Goal: Contribute content: Contribute content

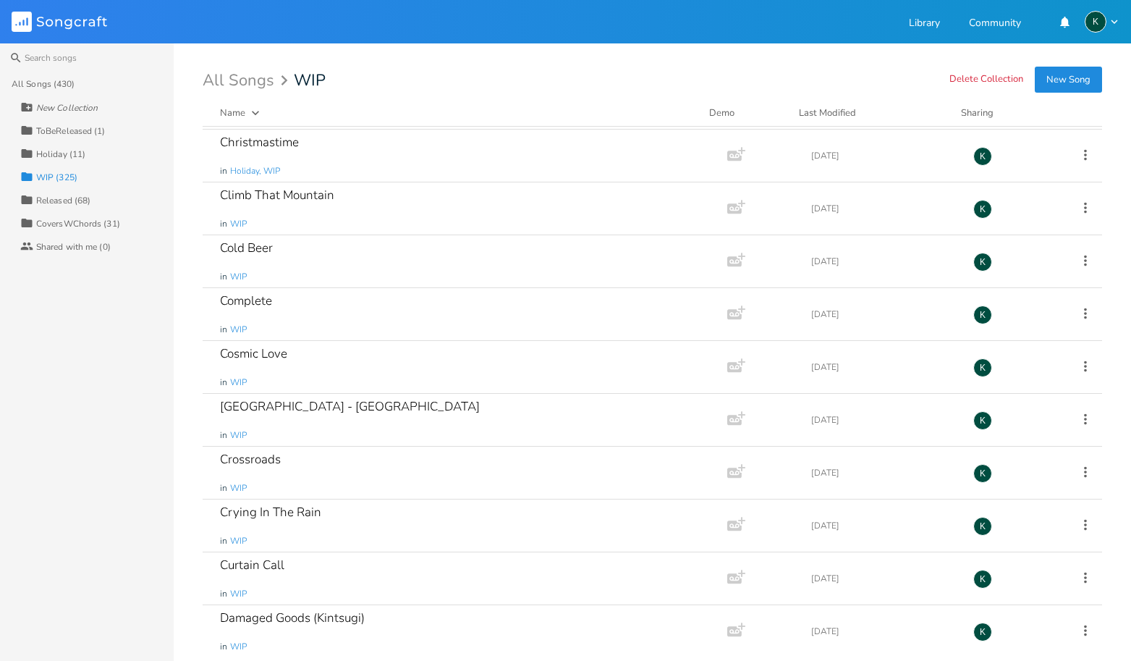
scroll to position [3722, 0]
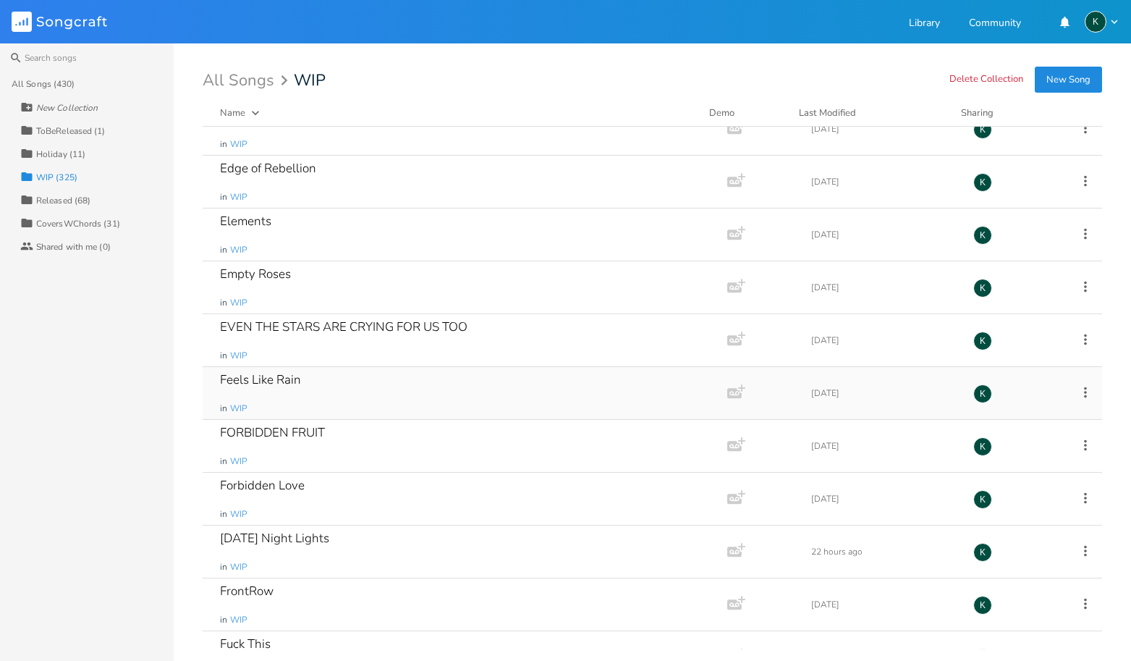
click at [266, 375] on div "Feels Like Rain" at bounding box center [260, 379] width 81 height 12
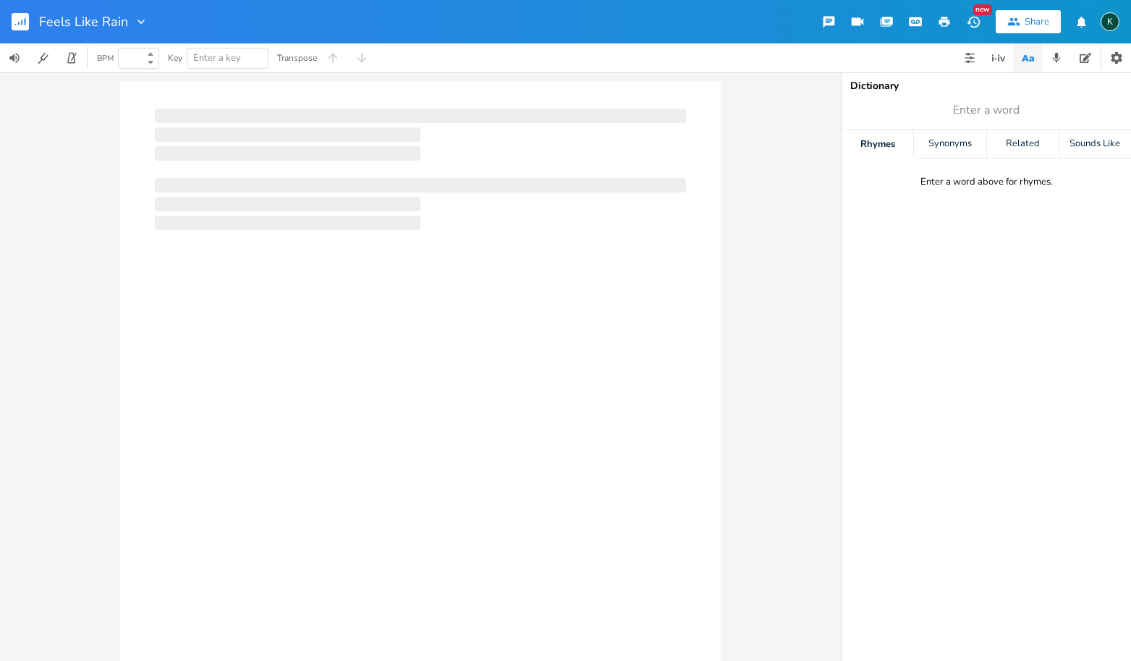
type input "100"
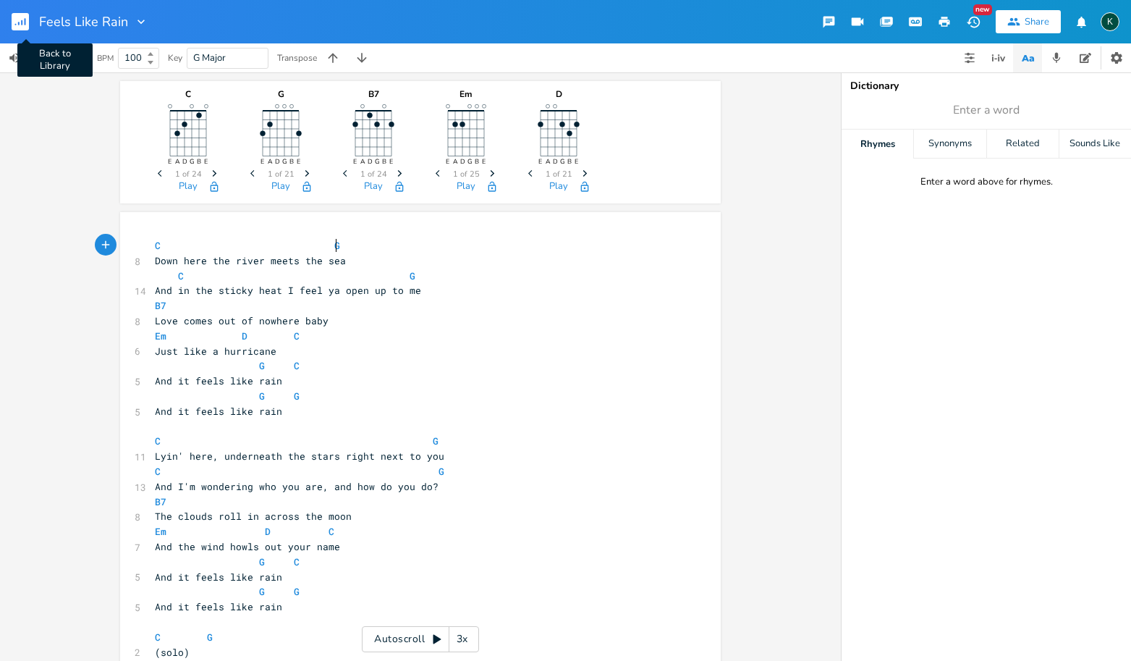
click at [25, 26] on rect "button" at bounding box center [20, 21] width 17 height 17
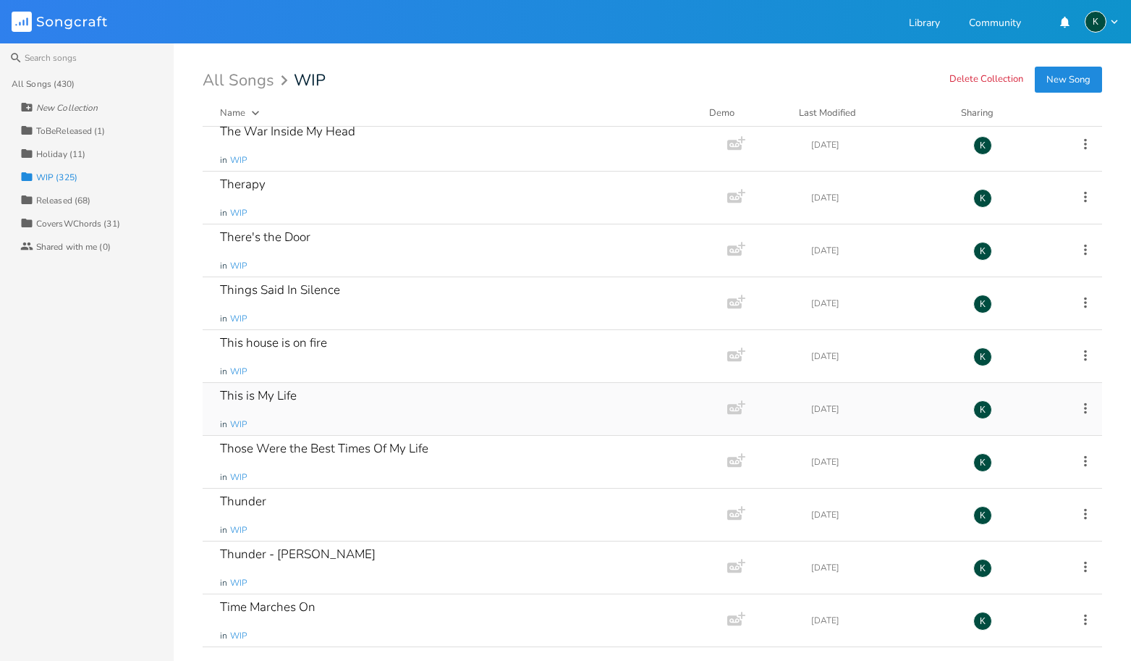
scroll to position [13467, 0]
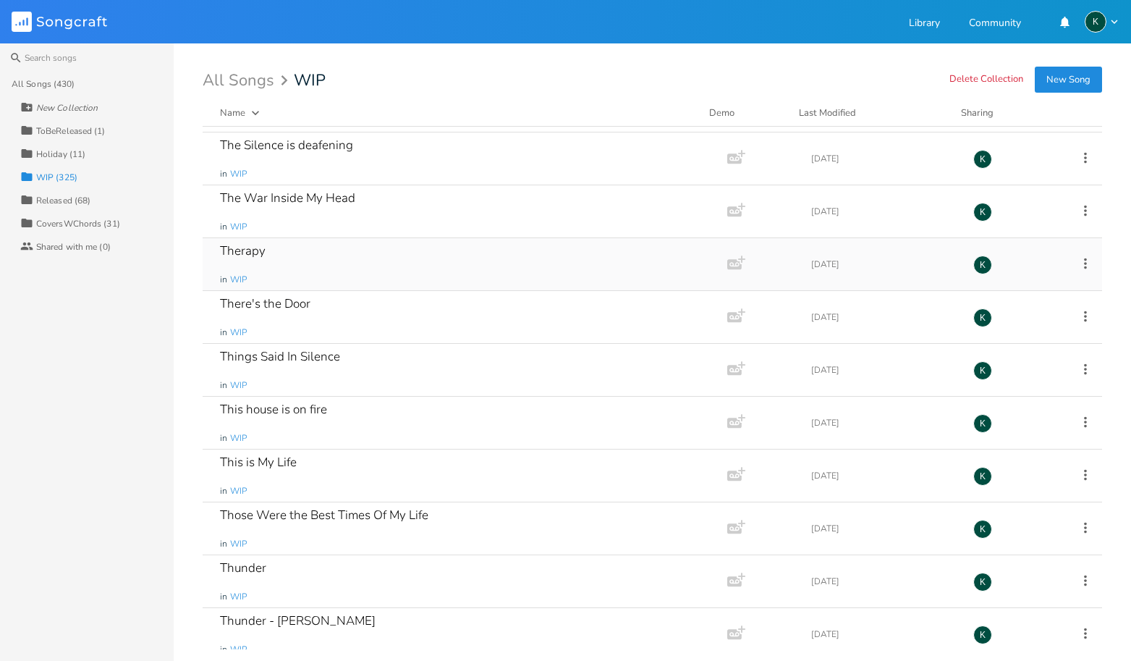
click at [245, 253] on div "Therapy" at bounding box center [243, 251] width 46 height 12
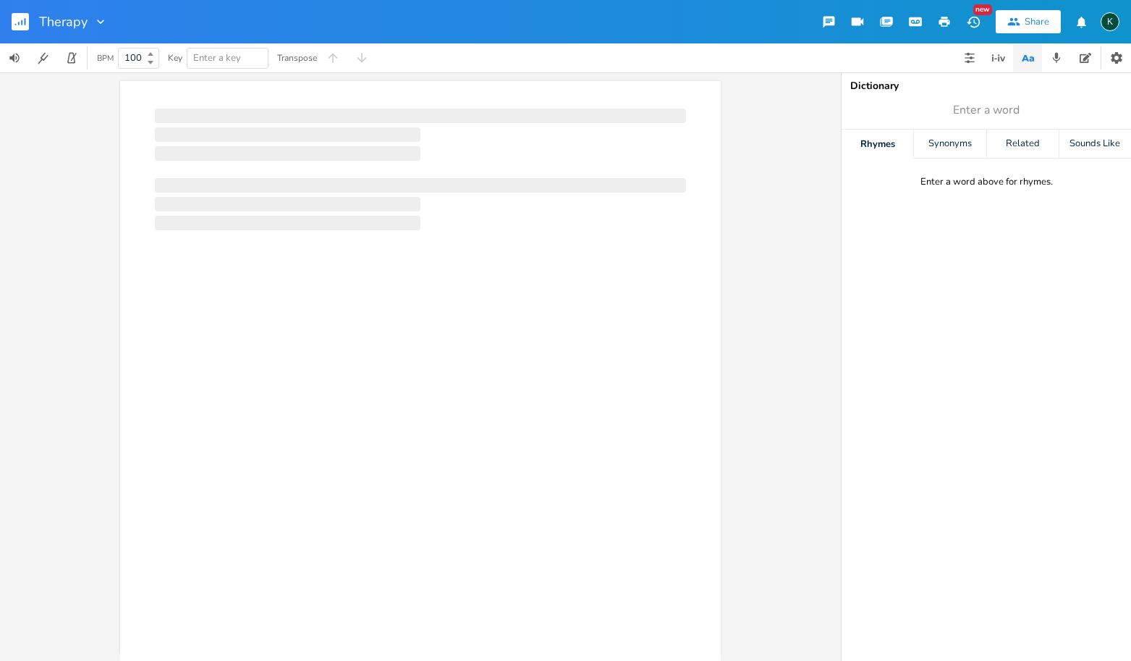
scroll to position [0, 1]
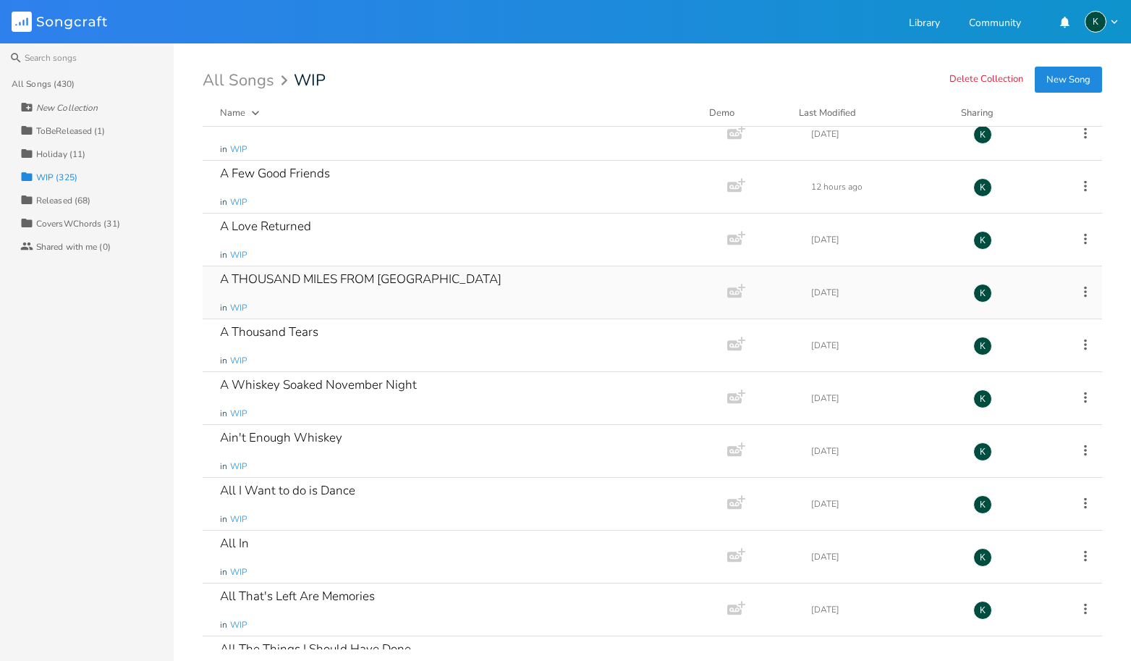
scroll to position [69, 0]
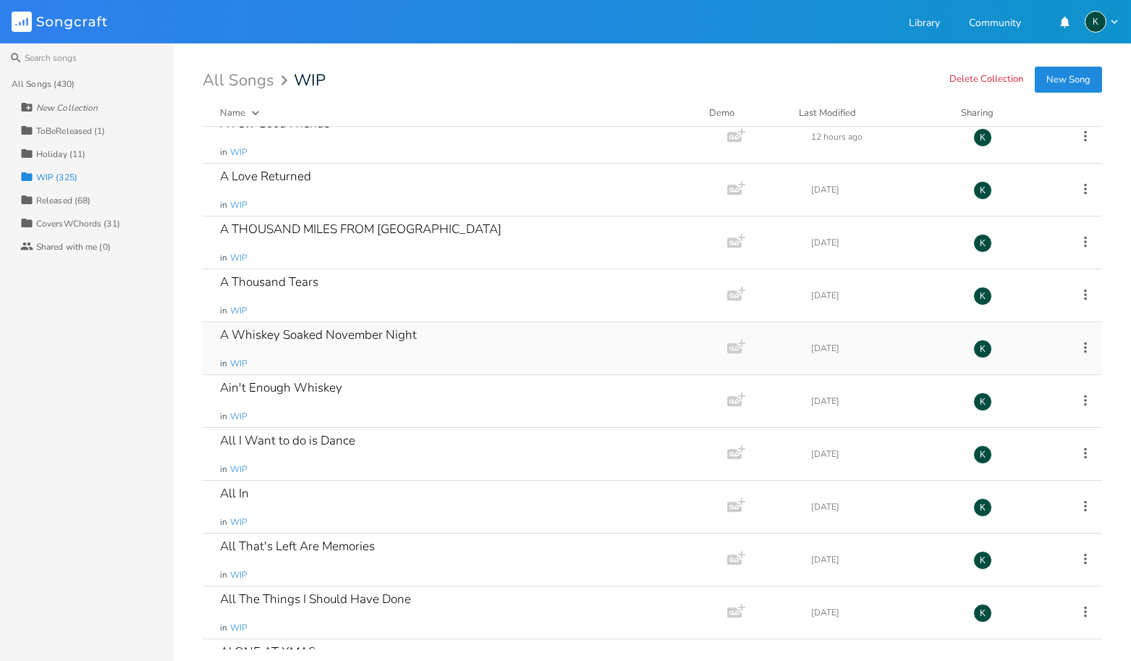
click at [318, 337] on div "A Whiskey Soaked November Night" at bounding box center [318, 335] width 197 height 12
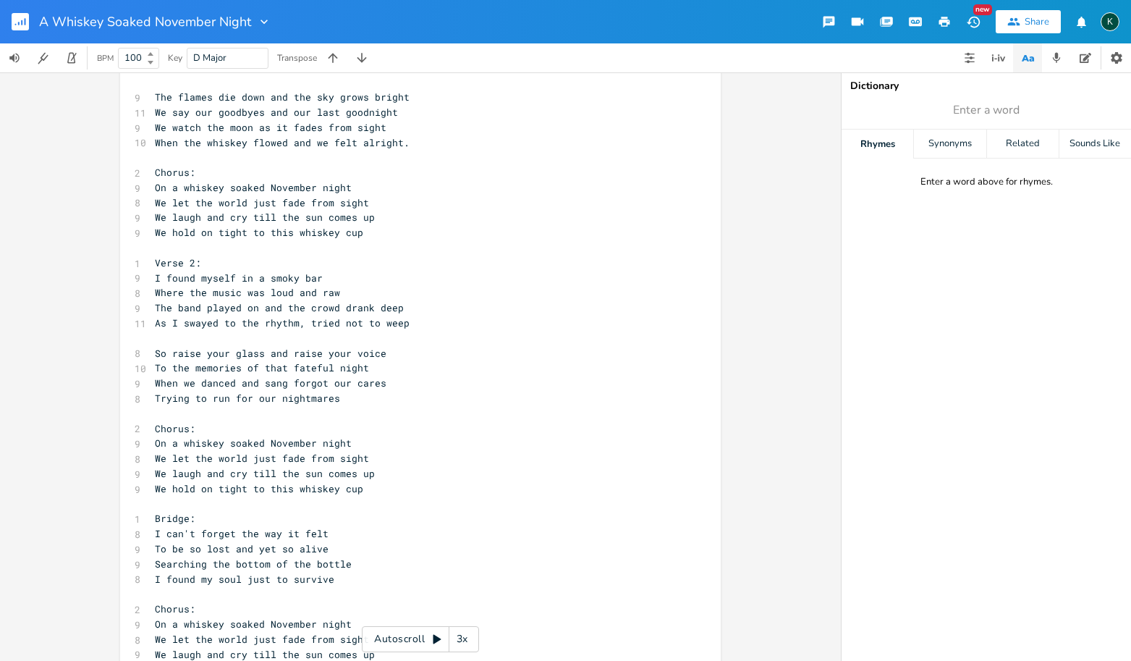
scroll to position [736, 0]
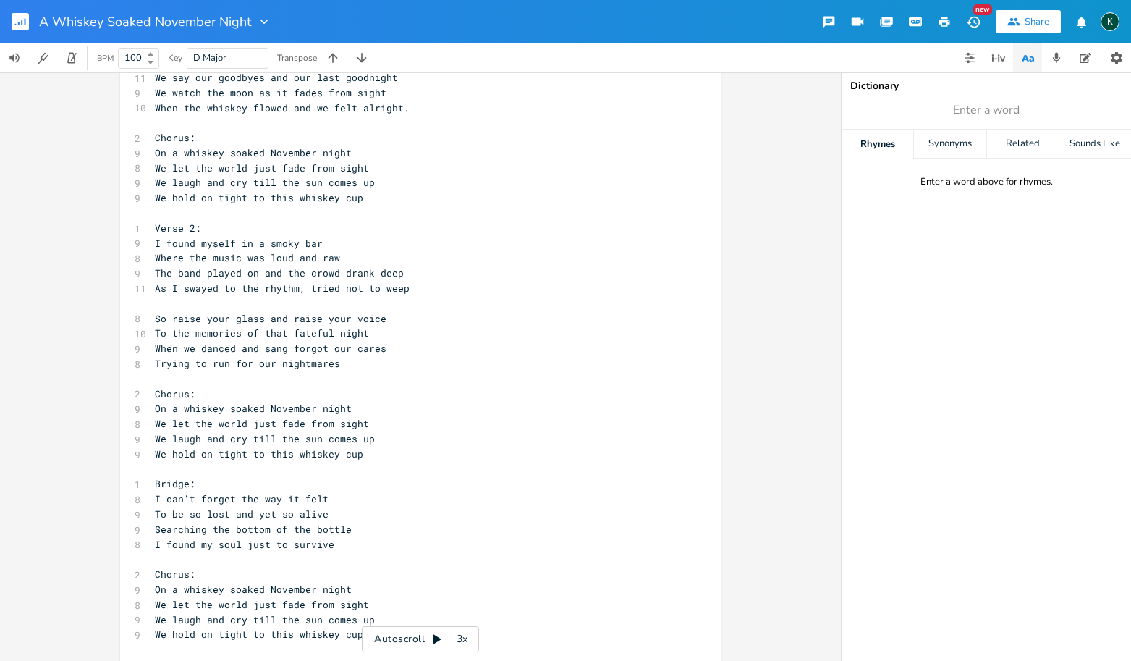
click at [21, 19] on rect "button" at bounding box center [20, 21] width 17 height 17
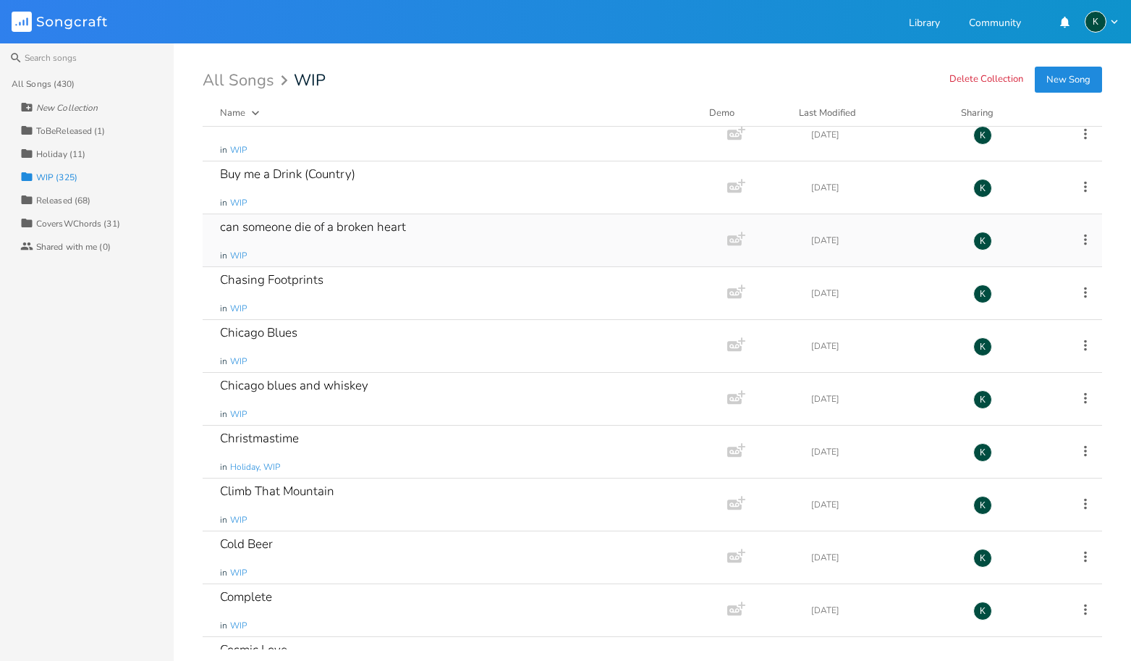
scroll to position [2341, 0]
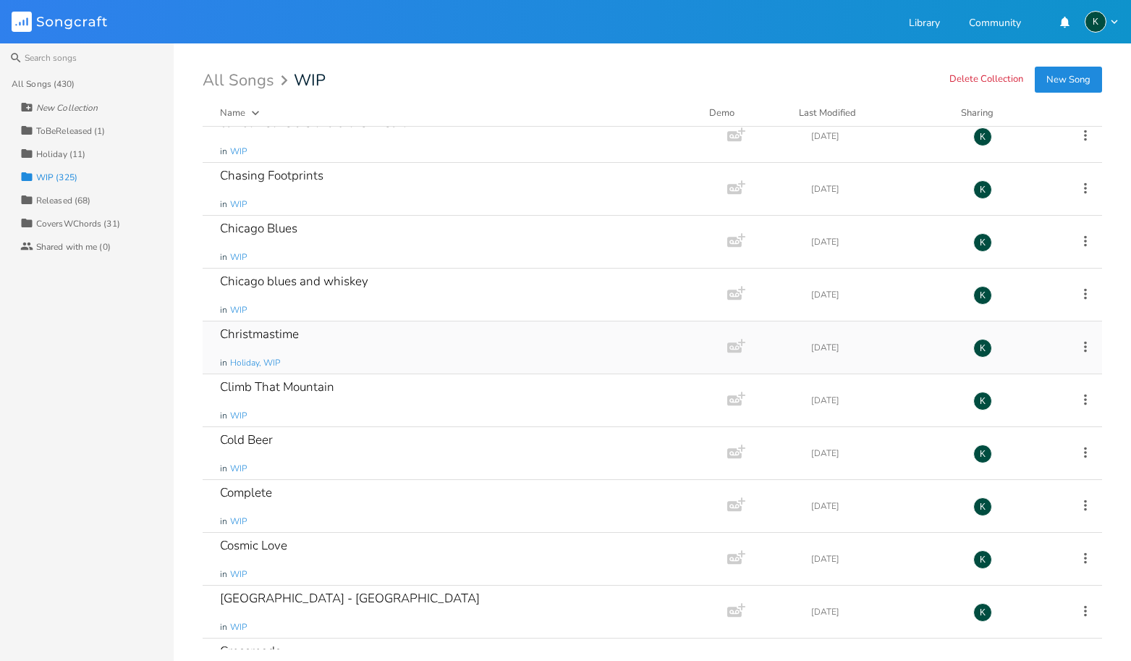
click at [265, 331] on div "Christmastime" at bounding box center [259, 334] width 79 height 12
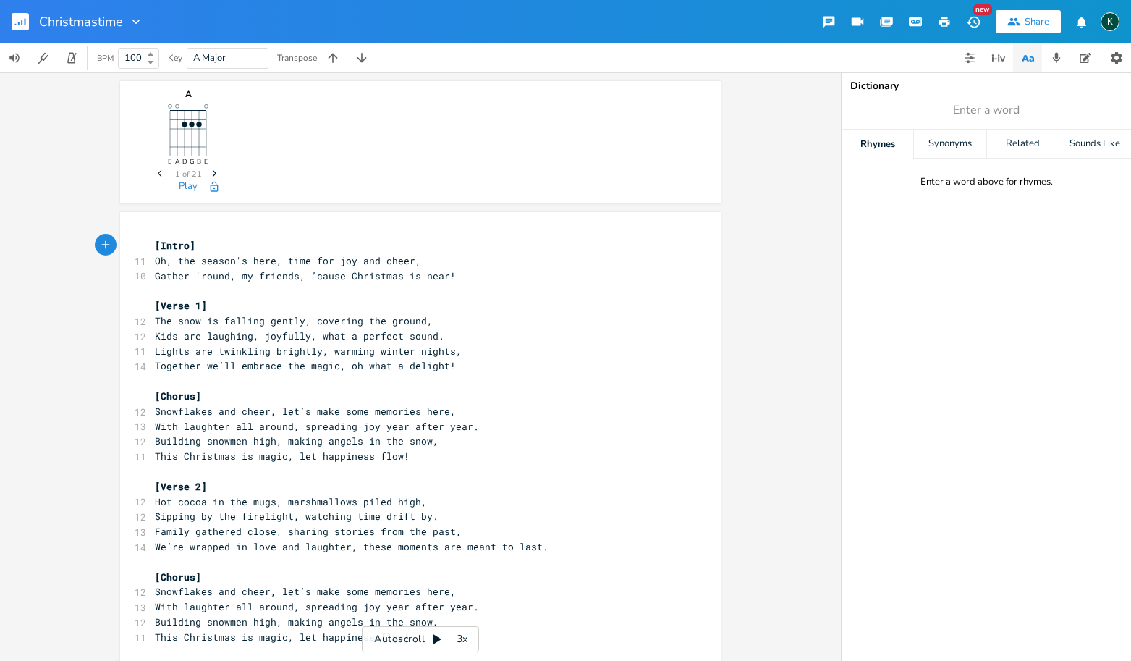
scroll to position [470, 0]
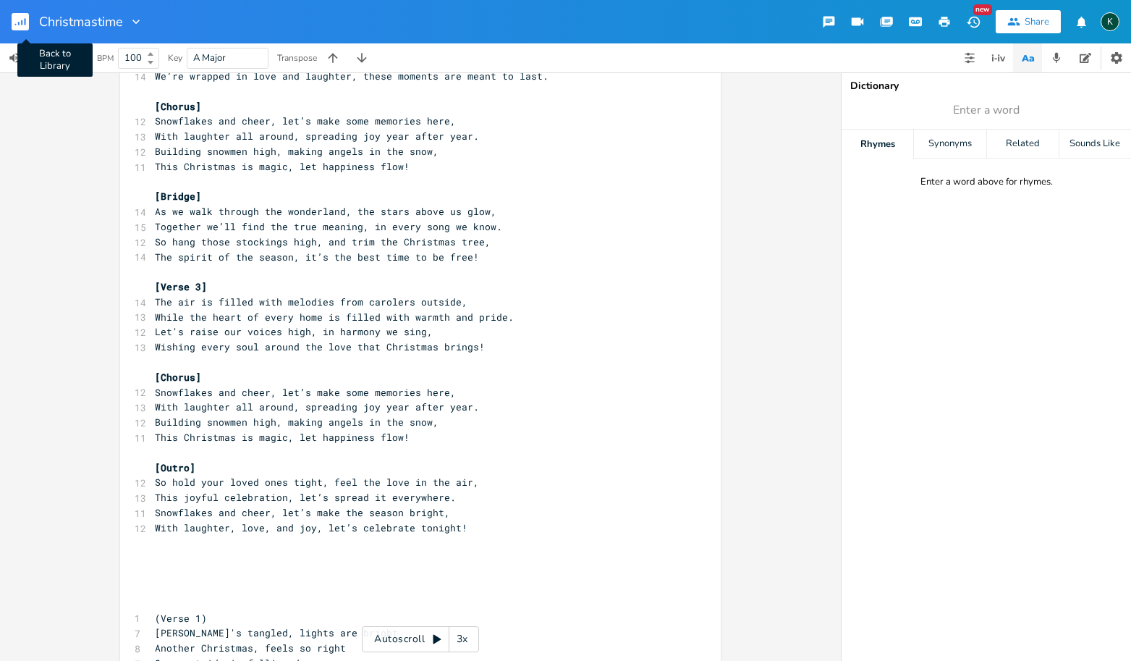
click at [22, 22] on icon "button" at bounding box center [21, 22] width 1 height 5
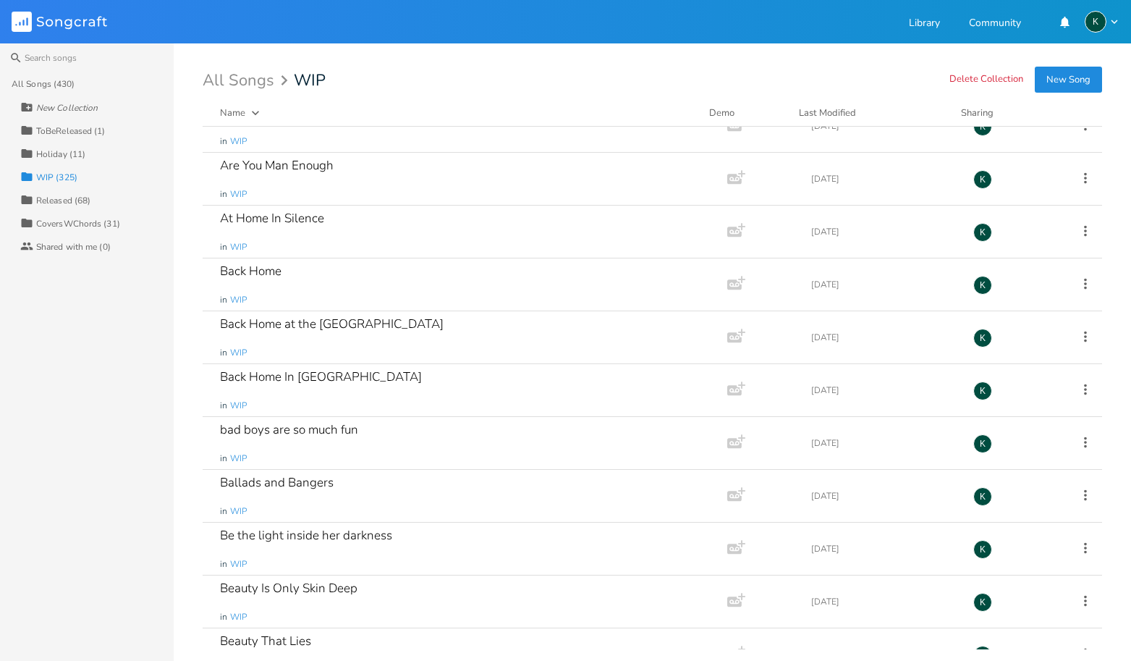
scroll to position [1170, 0]
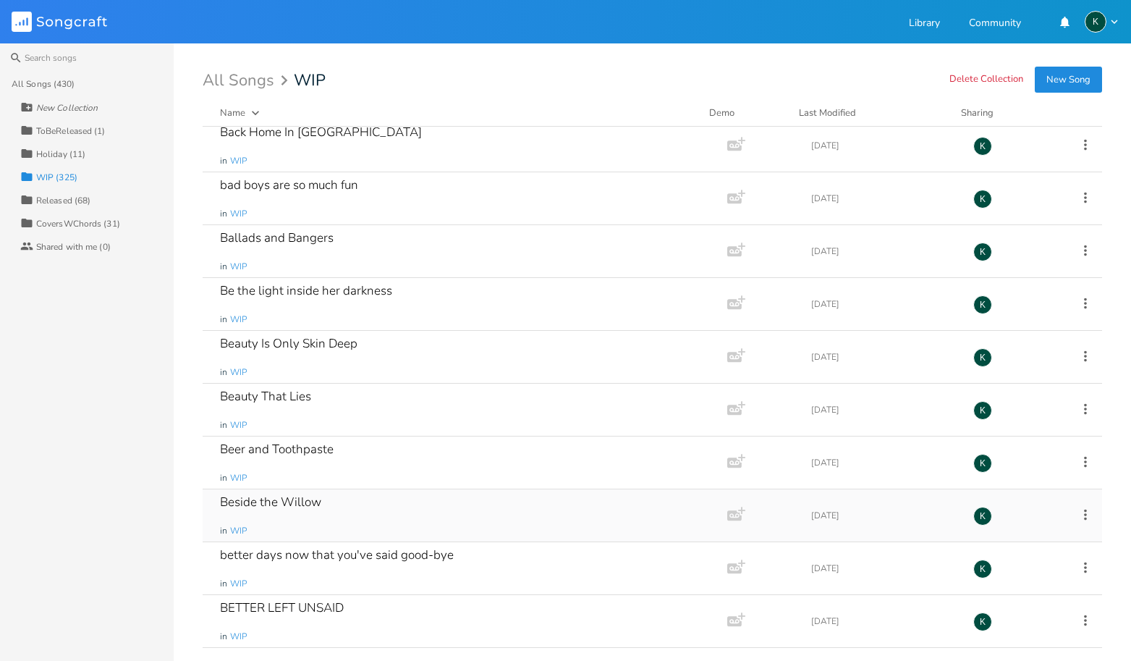
click at [309, 497] on div "Beside the Willow" at bounding box center [270, 502] width 101 height 12
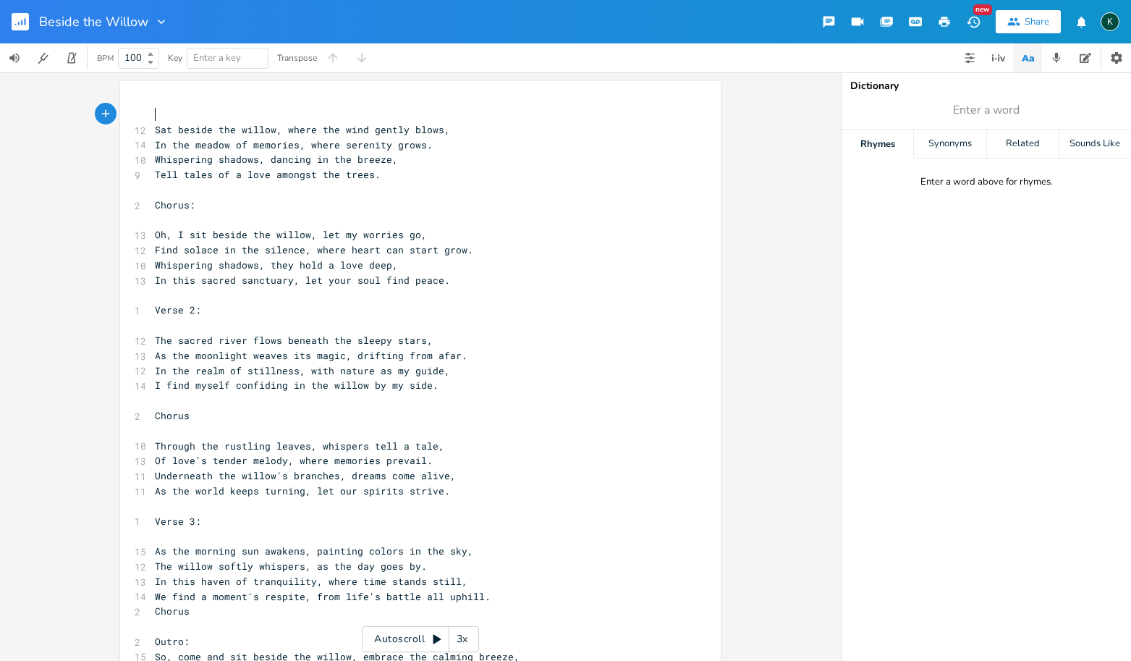
scroll to position [26, 0]
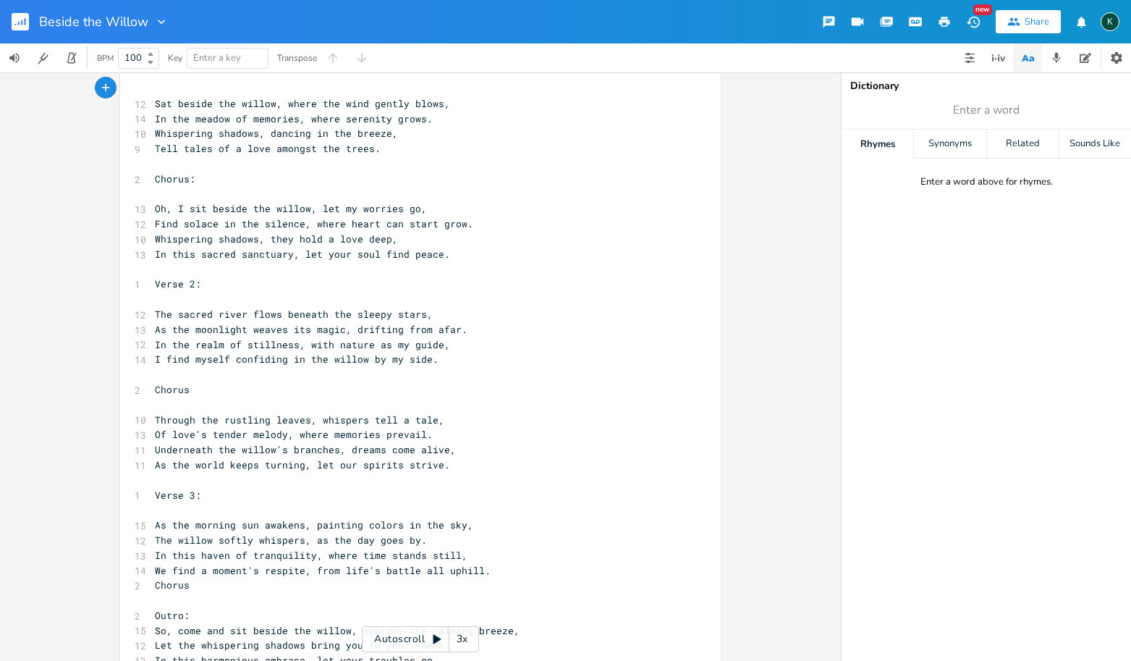
click at [20, 17] on rect "button" at bounding box center [20, 21] width 17 height 17
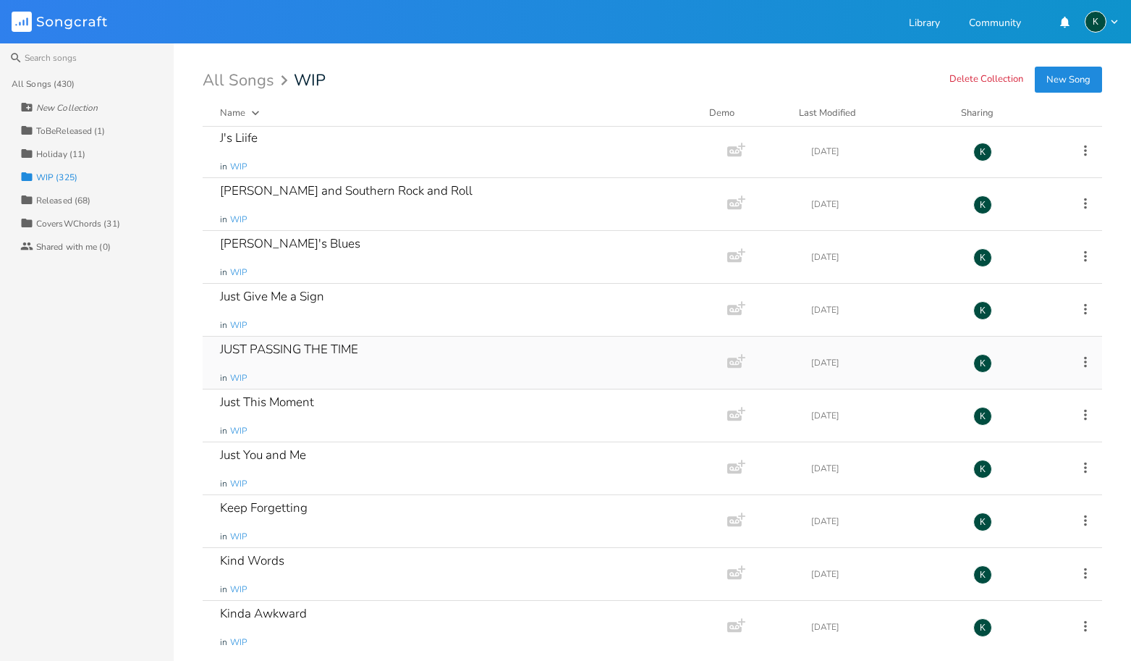
scroll to position [7998, 0]
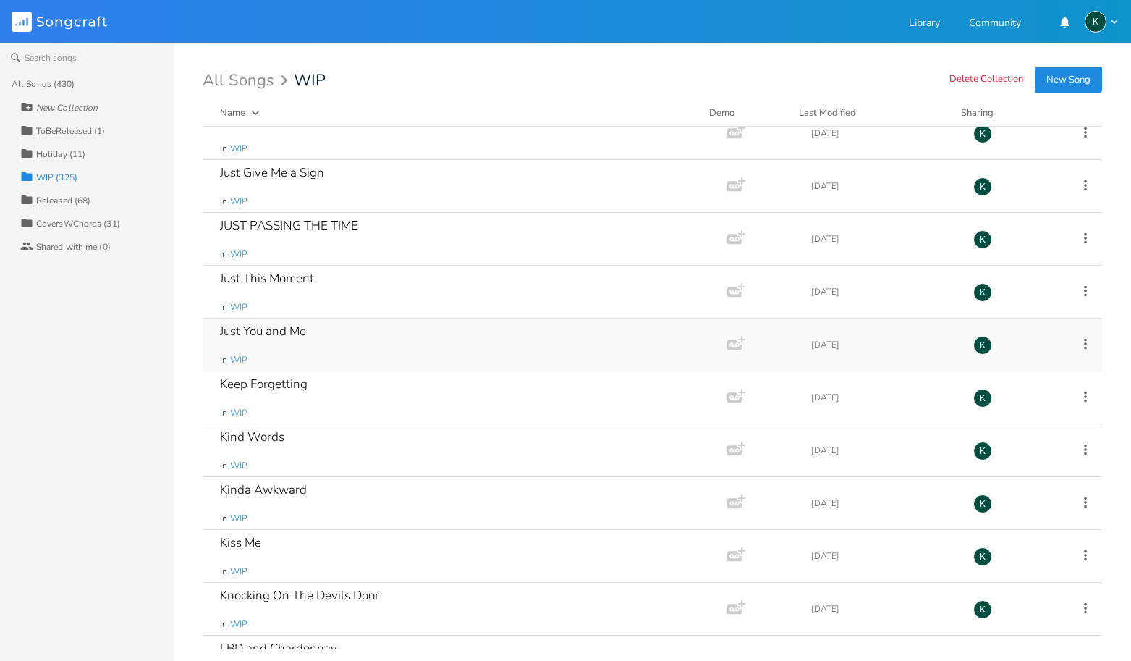
click at [269, 330] on div "Just You and Me" at bounding box center [263, 331] width 86 height 12
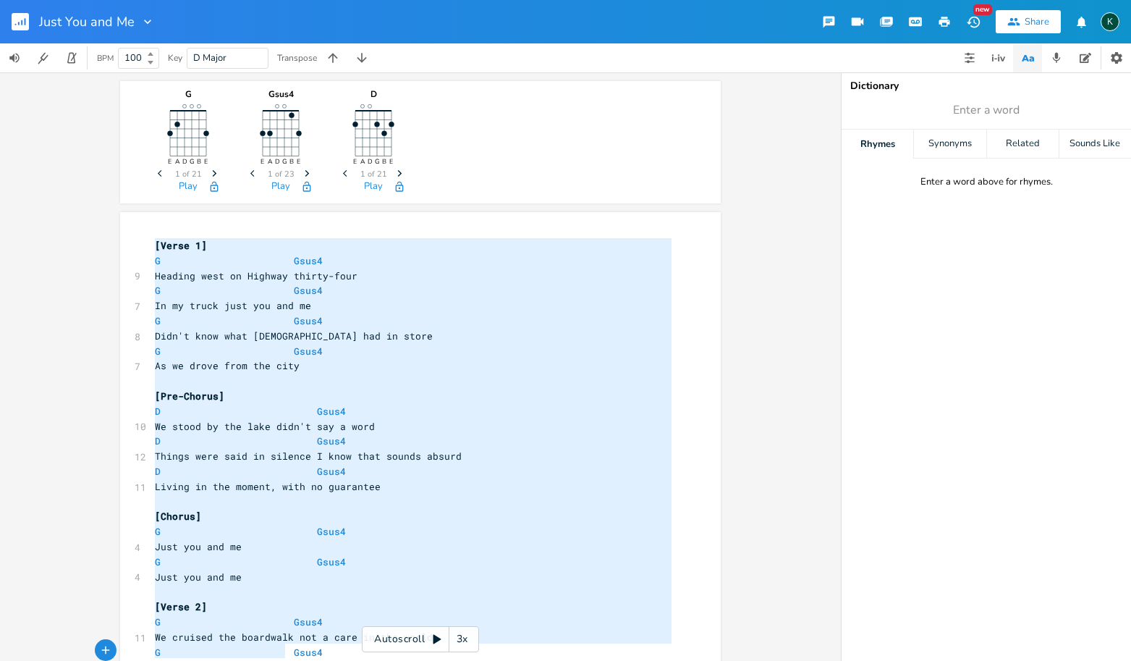
scroll to position [612, 0]
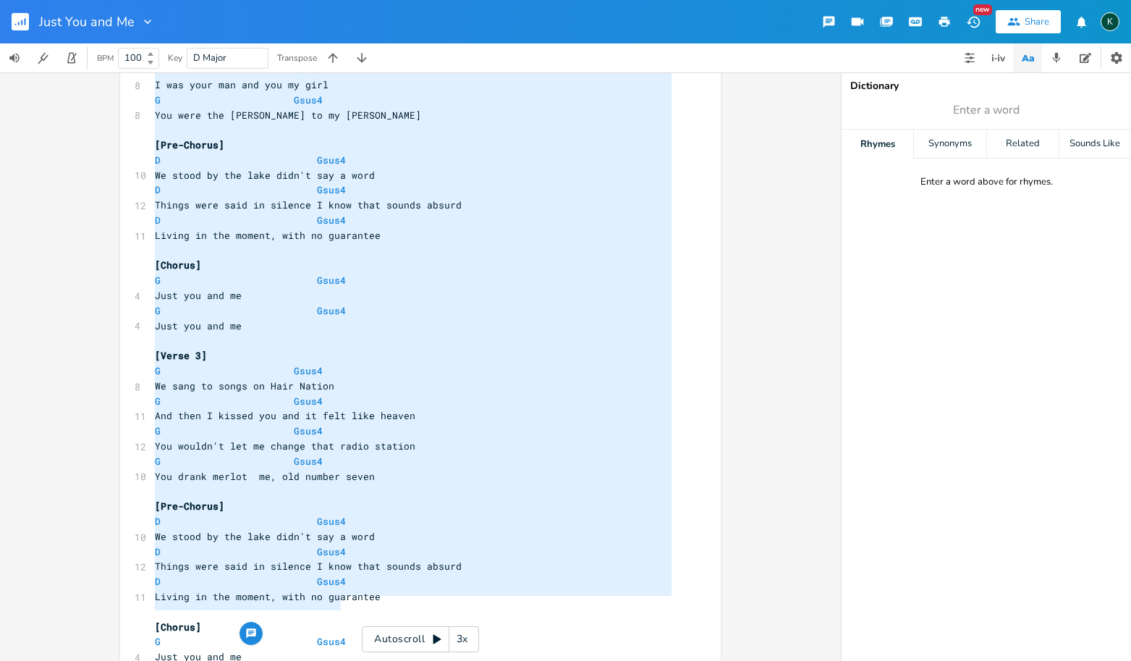
type textarea "[Verse 1] G Gsus4 Heading west on Highway thirty-four G Gsus4 In my truck just …"
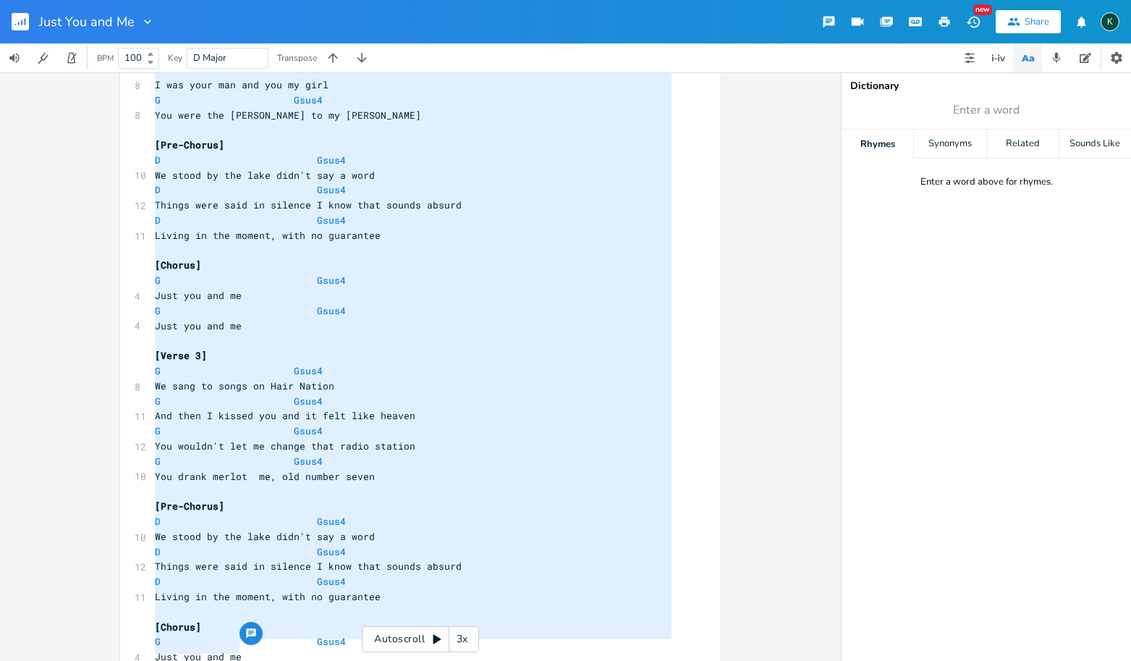
drag, startPoint x: 149, startPoint y: 245, endPoint x: 347, endPoint y: 662, distance: 462.3
click at [347, 660] on html "Just You and Me New Share K BPM 100 Key D Major Transpose G E A D G B E Previou…" at bounding box center [565, 330] width 1131 height 661
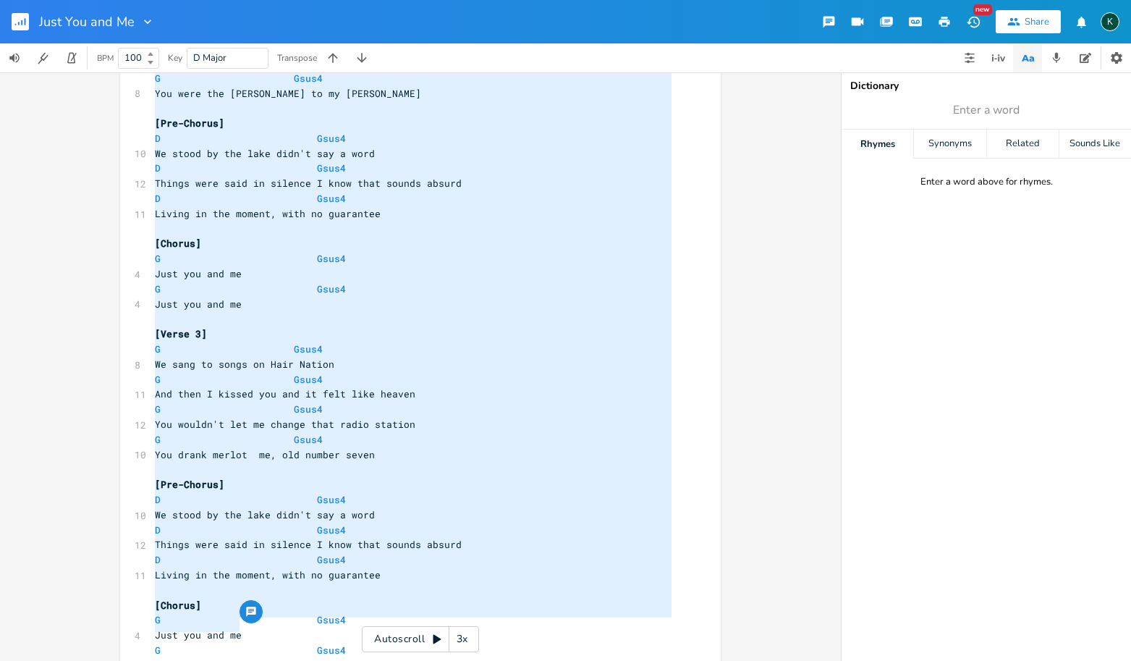
scroll to position [0, 0]
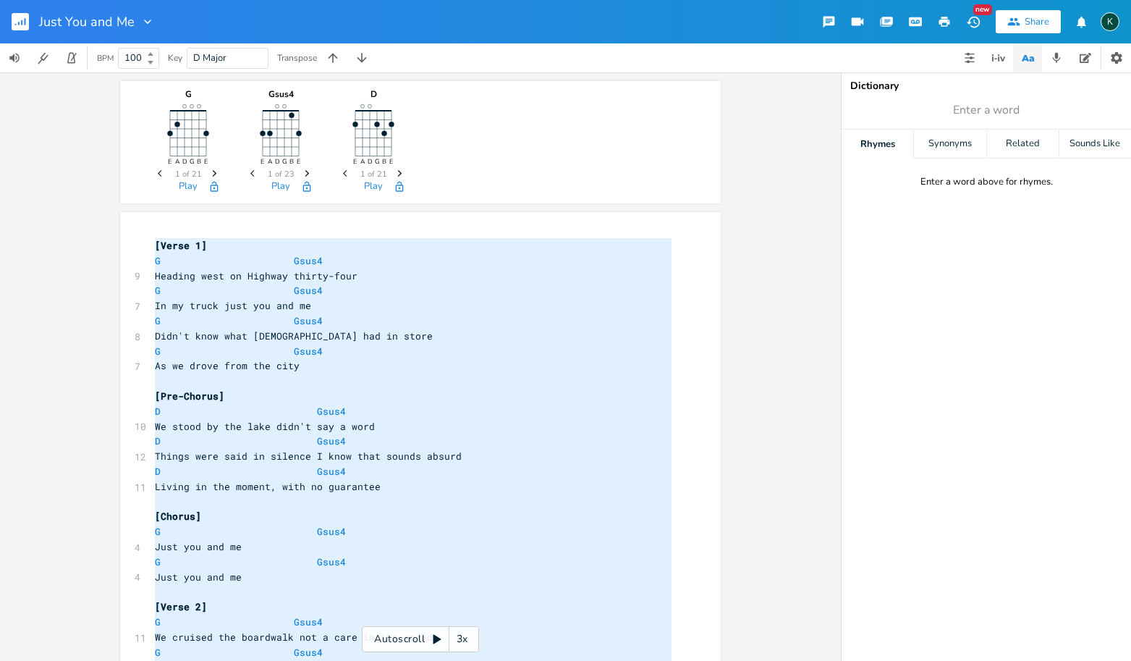
click at [17, 21] on rect "button" at bounding box center [20, 21] width 17 height 17
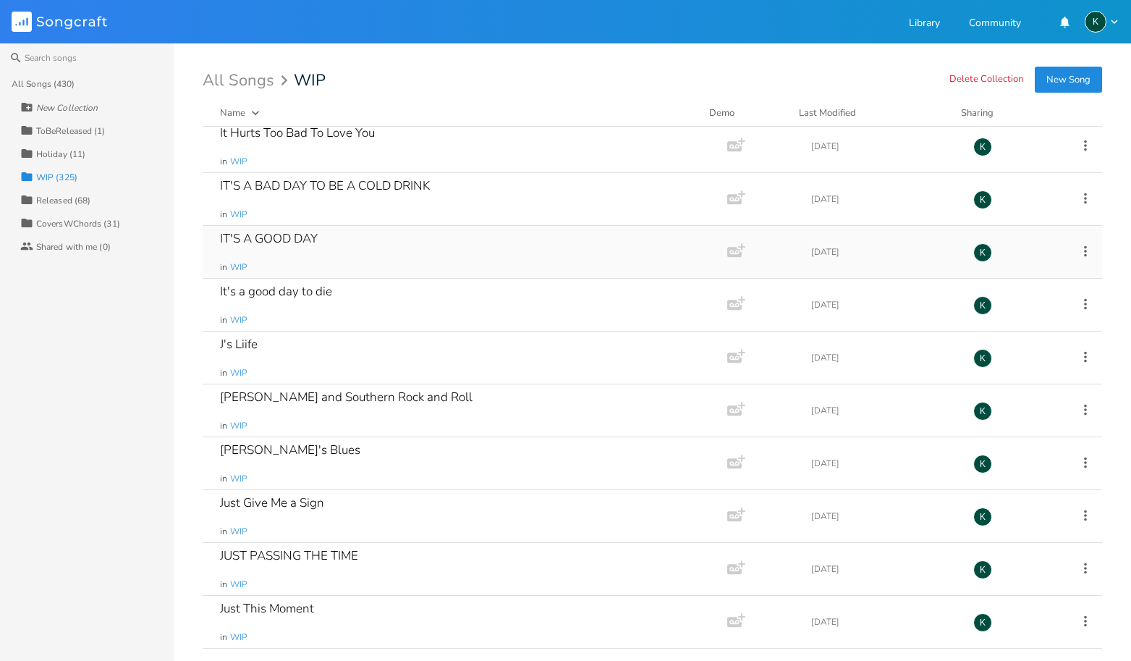
scroll to position [7939, 0]
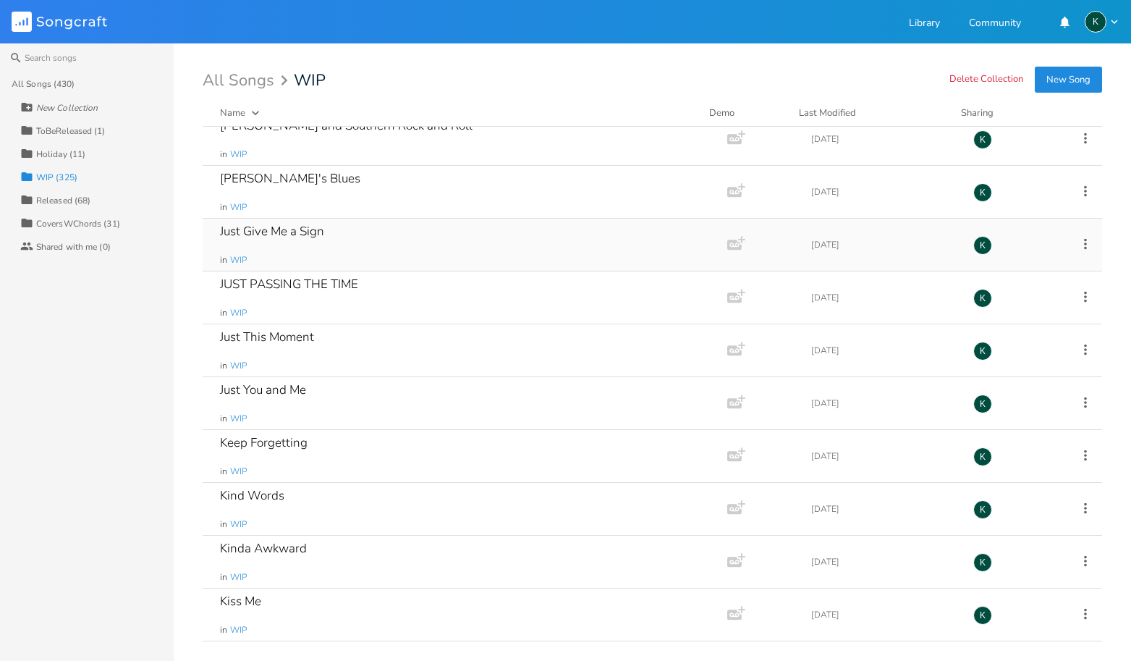
click at [268, 229] on div "Just Give Me a Sign" at bounding box center [272, 231] width 104 height 12
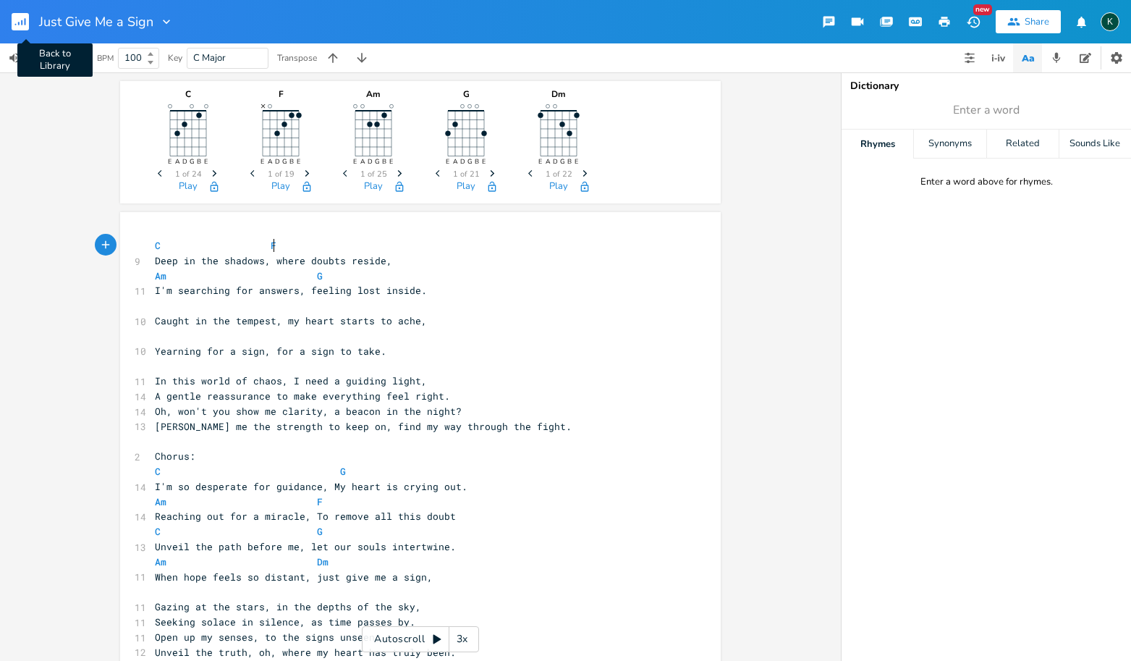
click at [25, 25] on icon "button" at bounding box center [25, 21] width 1 height 7
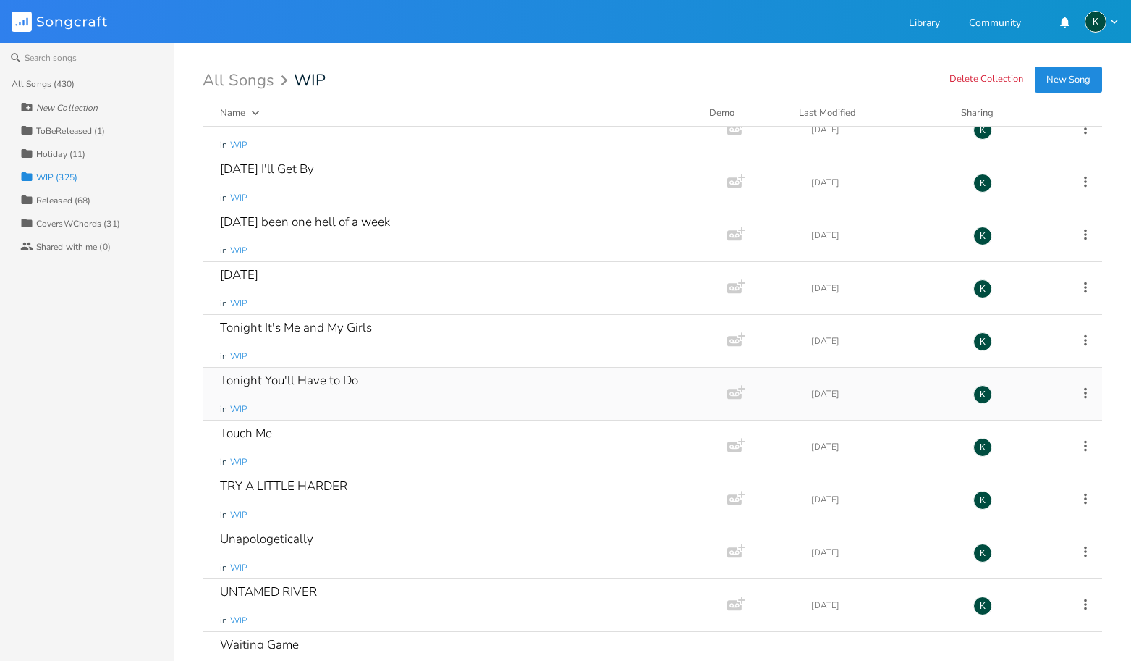
scroll to position [14544, 0]
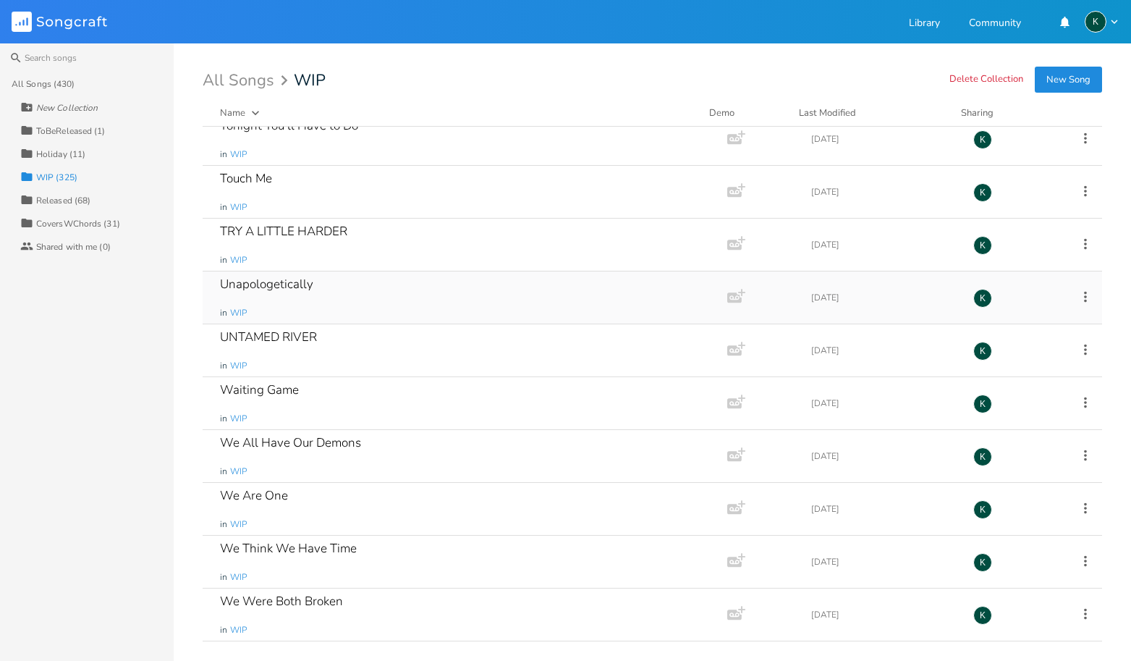
click at [305, 287] on div "Unapologetically" at bounding box center [266, 284] width 93 height 12
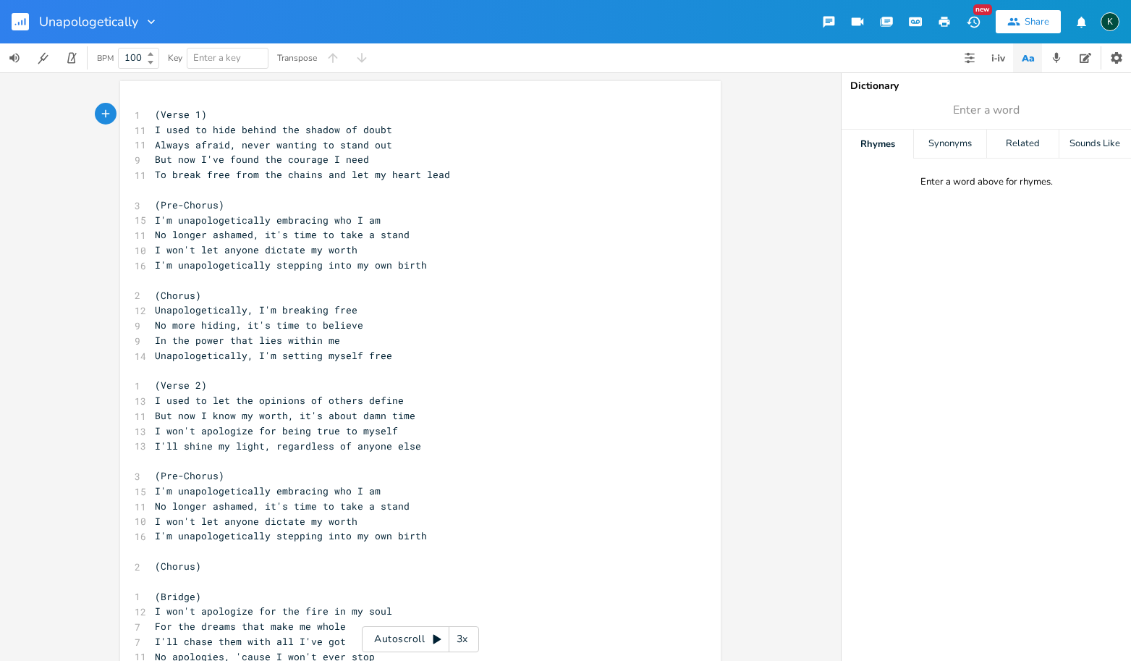
click at [24, 20] on rect "button" at bounding box center [20, 21] width 17 height 17
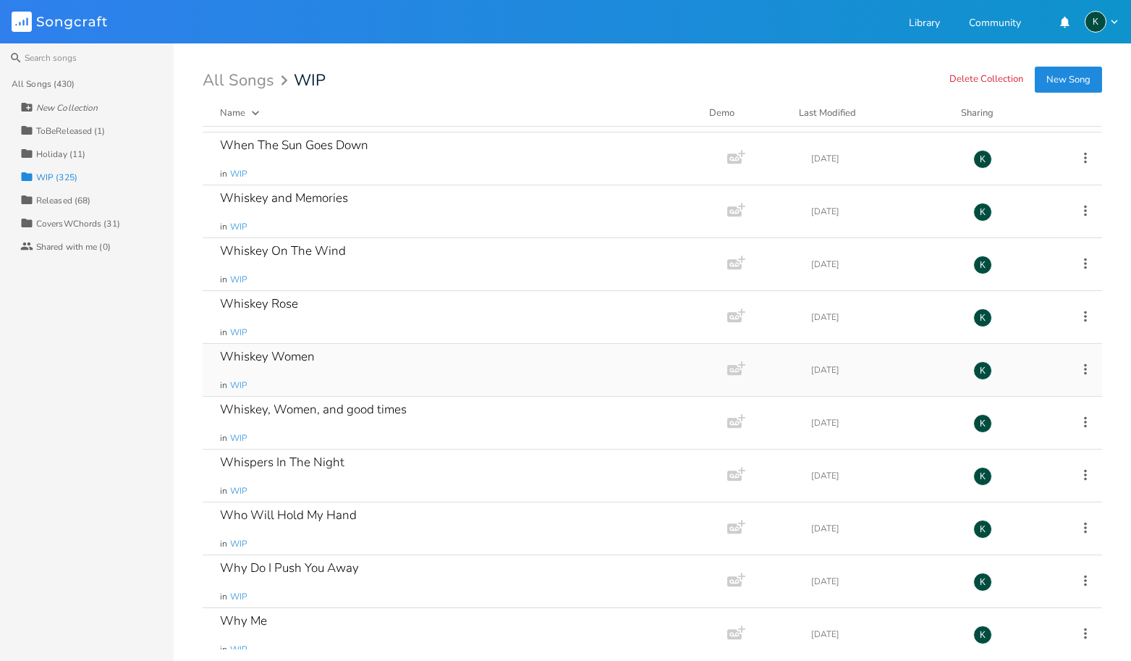
scroll to position [15207, 0]
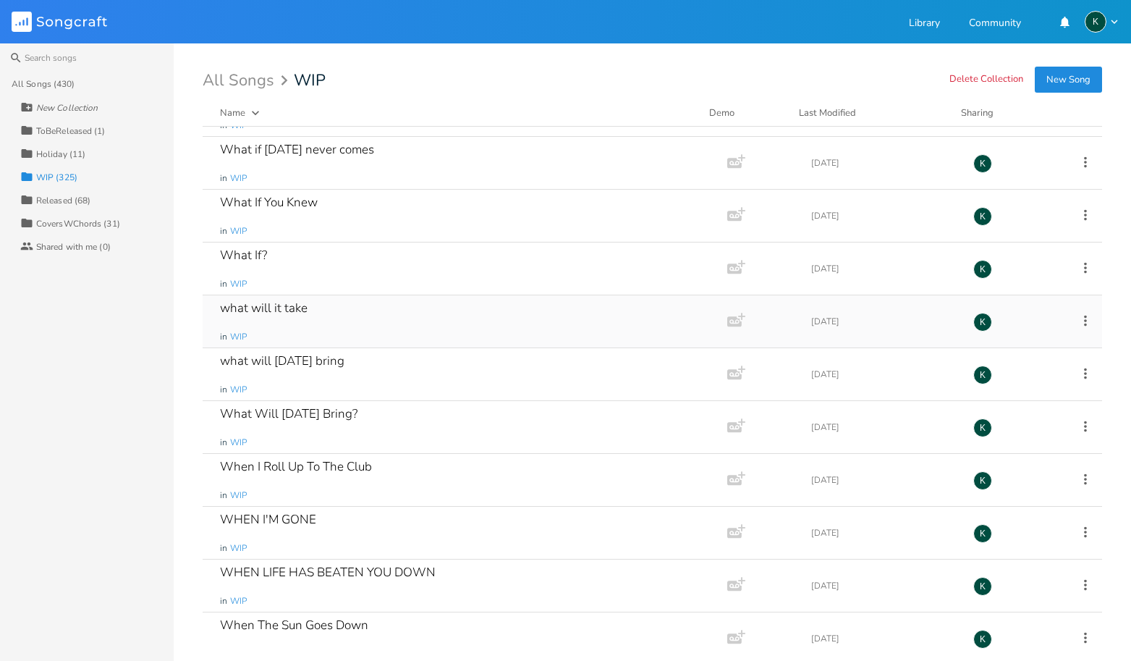
click at [291, 309] on div "what will it take" at bounding box center [264, 308] width 88 height 12
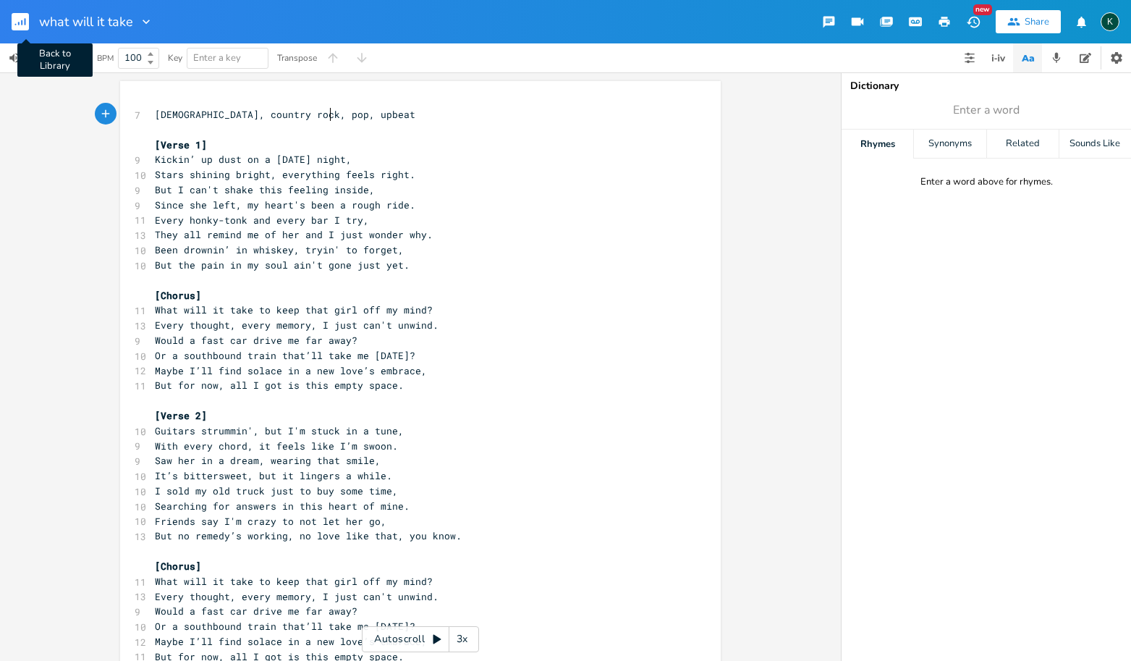
click at [20, 17] on rect "button" at bounding box center [20, 21] width 17 height 17
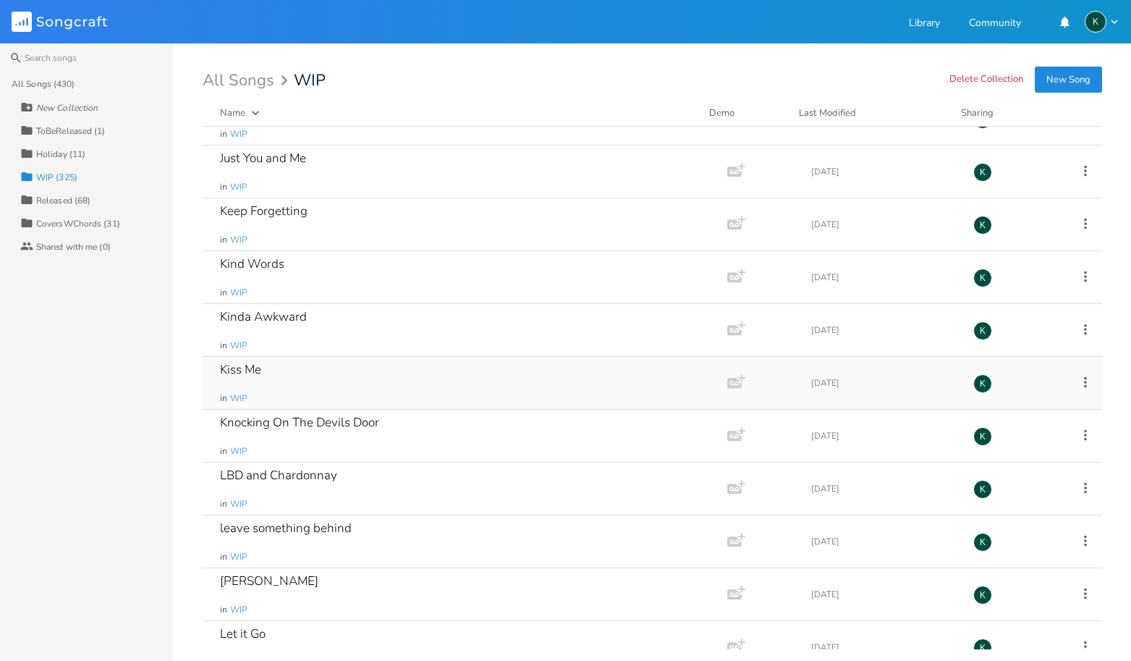
scroll to position [8187, 0]
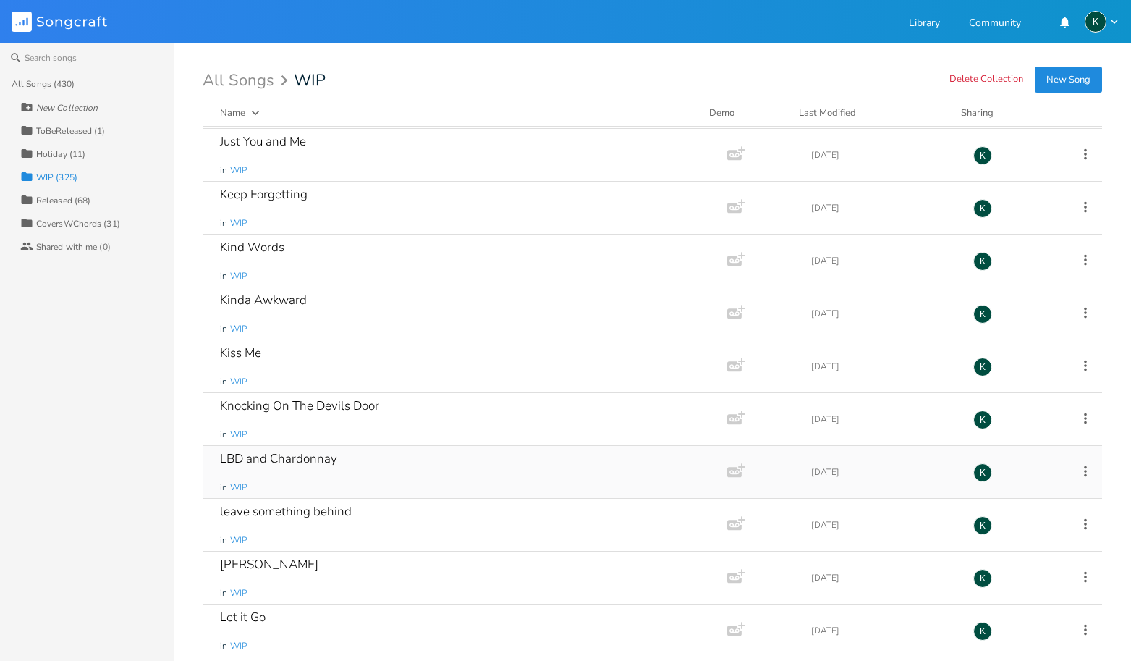
click at [290, 455] on div "LBD and Chardonnay" at bounding box center [278, 458] width 117 height 12
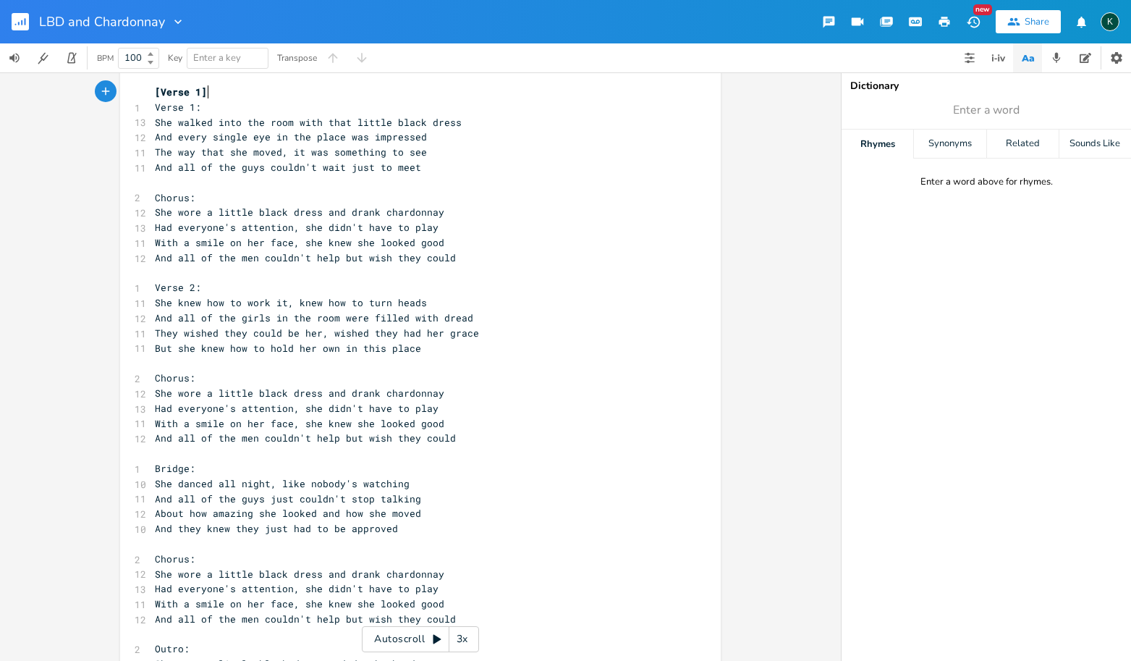
scroll to position [54, 0]
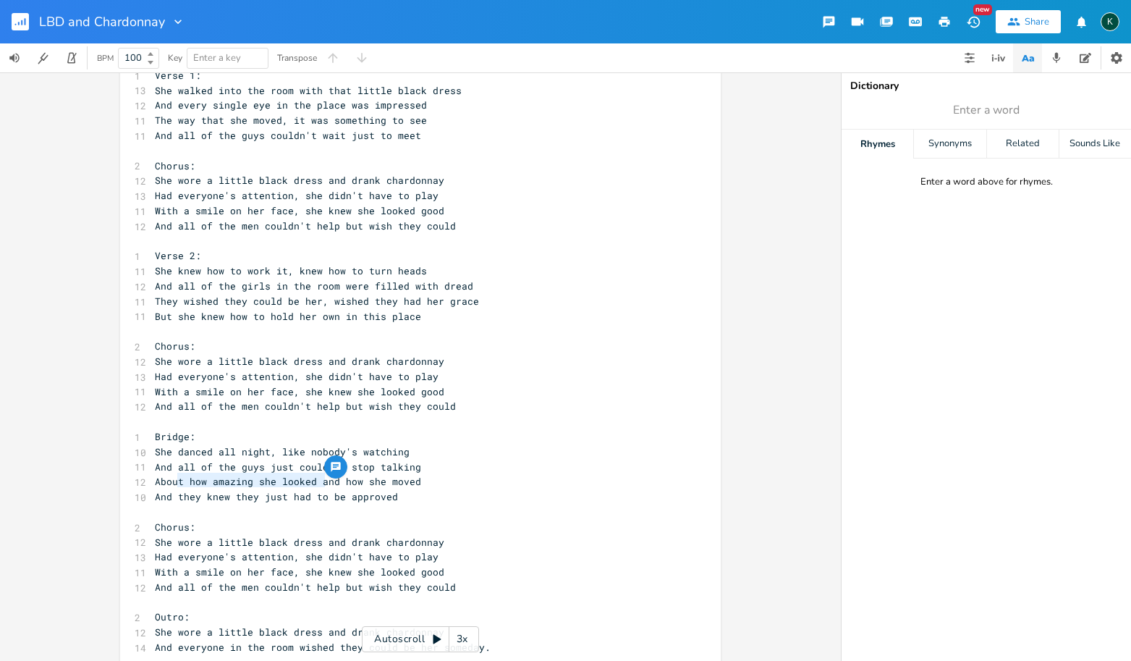
drag, startPoint x: 322, startPoint y: 482, endPoint x: 174, endPoint y: 483, distance: 148.4
click at [174, 490] on span "And they knew they just had to be approved" at bounding box center [276, 496] width 243 height 13
type textarea "not a single one of them would"
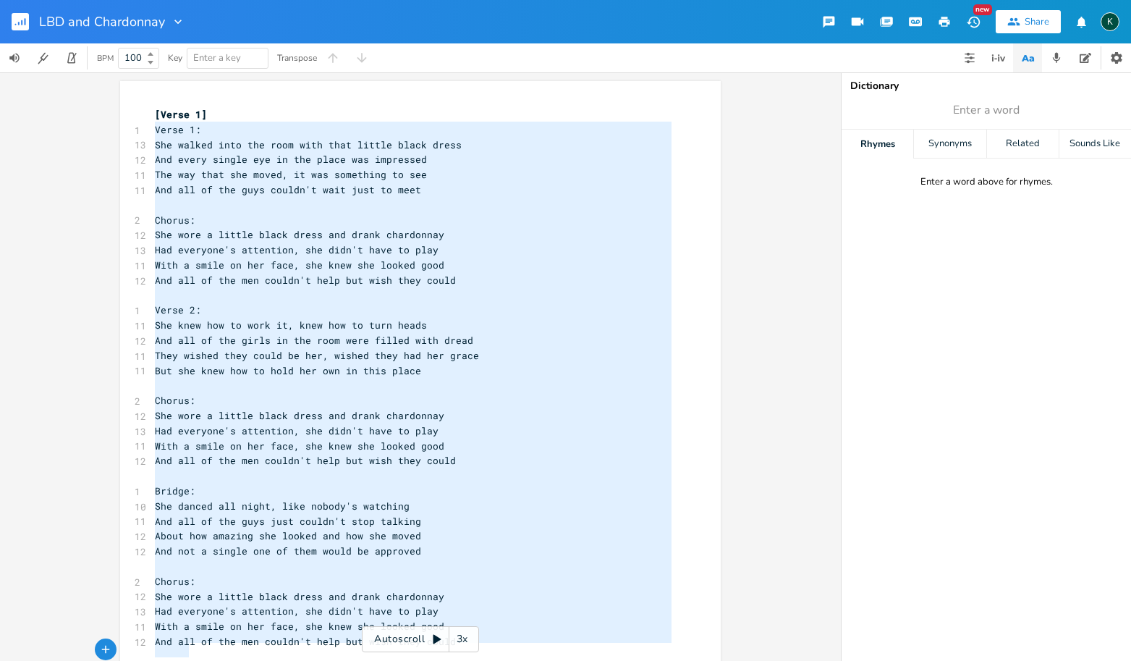
scroll to position [46, 0]
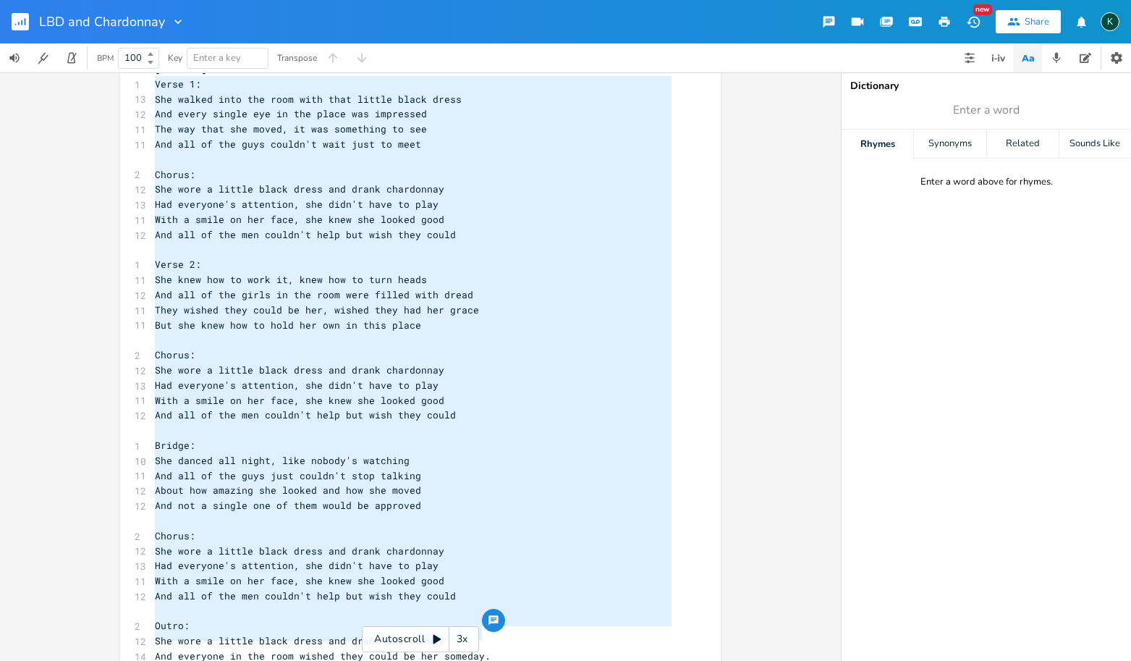
drag, startPoint x: 149, startPoint y: 126, endPoint x: 371, endPoint y: 662, distance: 580.5
click at [371, 660] on html "LBD and Chardonnay New Share K BPM 100 Key Enter a key Transpose x [Verse 1] 1 …" at bounding box center [565, 330] width 1131 height 661
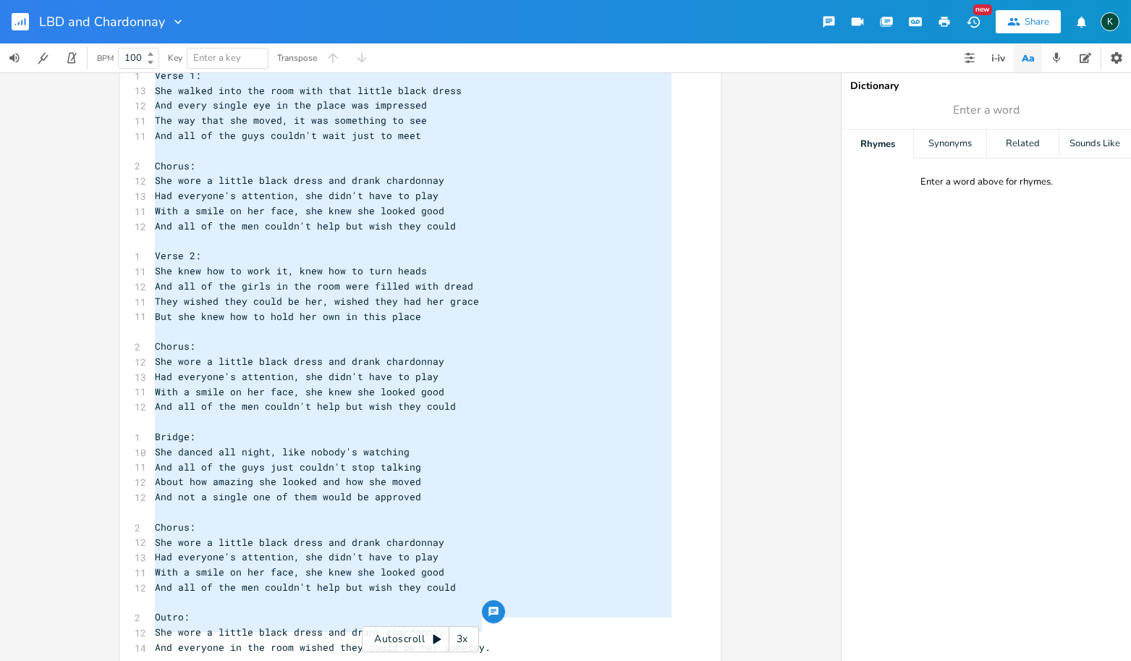
scroll to position [415, 0]
type textarea "Verse 1: She walked into the room with that little black dress And every single…"
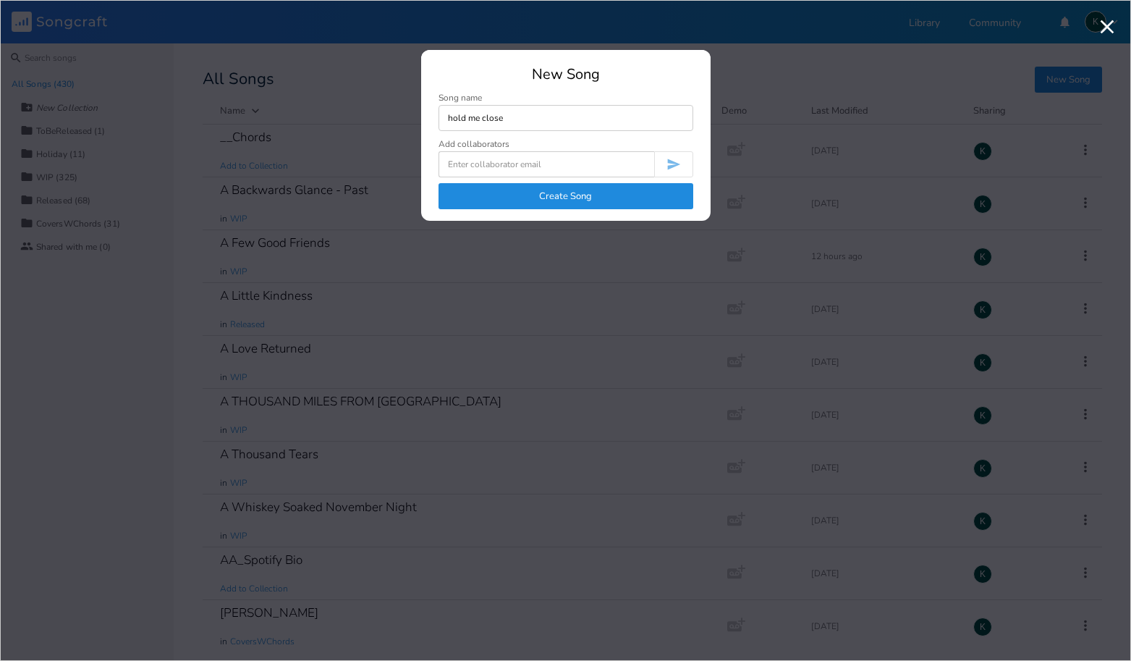
type input "hold me close"
click at [559, 188] on button "Create Song" at bounding box center [566, 196] width 255 height 26
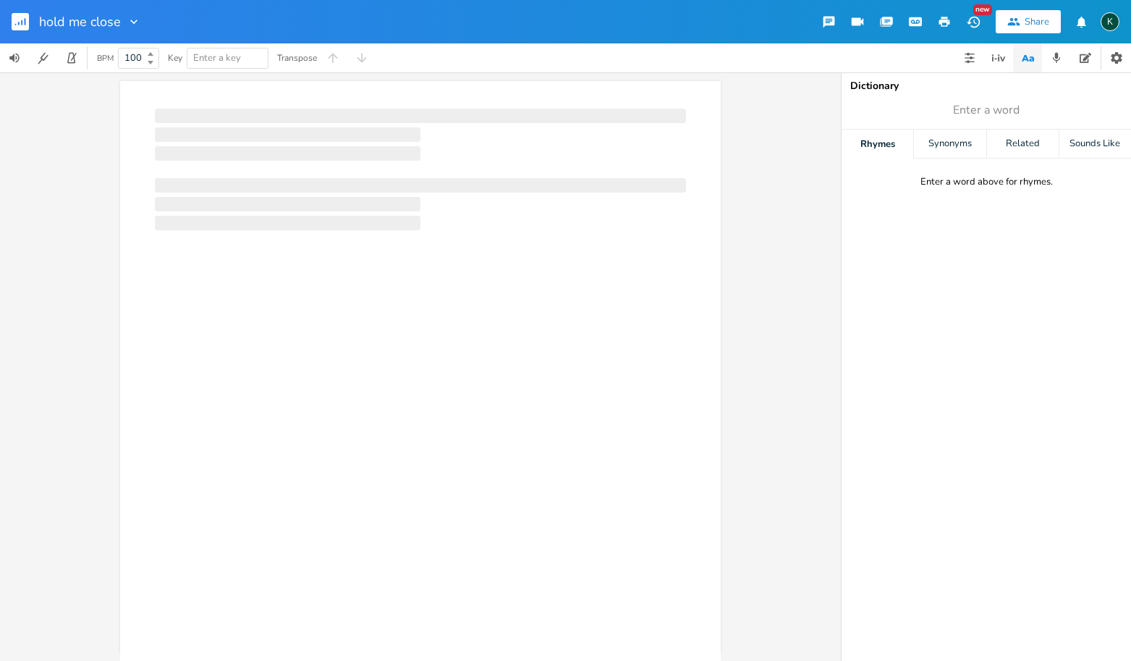
scroll to position [0, 1]
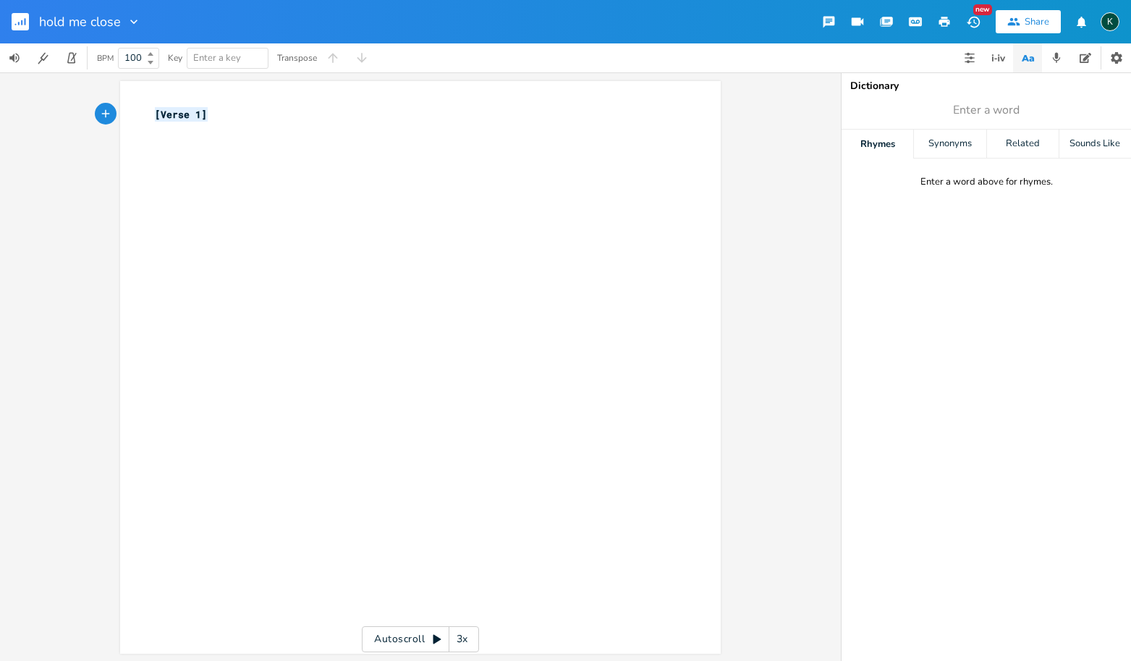
type textarea "[Verse 1]"
drag, startPoint x: 241, startPoint y: 116, endPoint x: 109, endPoint y: 110, distance: 131.9
click at [109, 110] on div "[Verse 1] x [Verse 1] ​ Autoscroll 3x" at bounding box center [420, 366] width 841 height 588
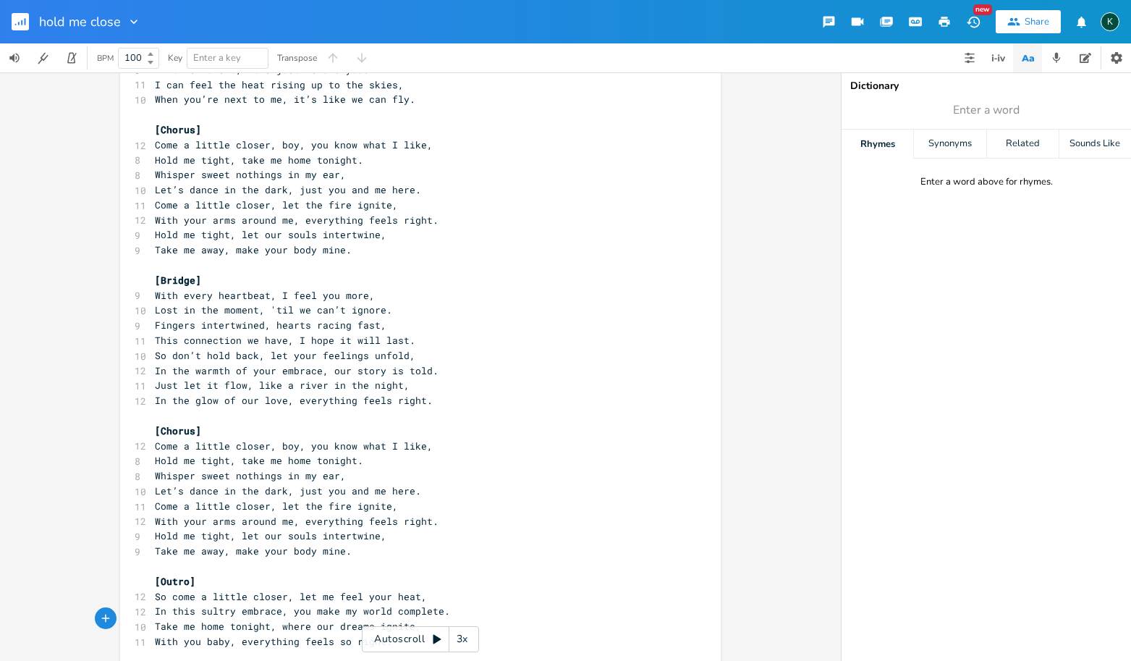
scroll to position [0, 0]
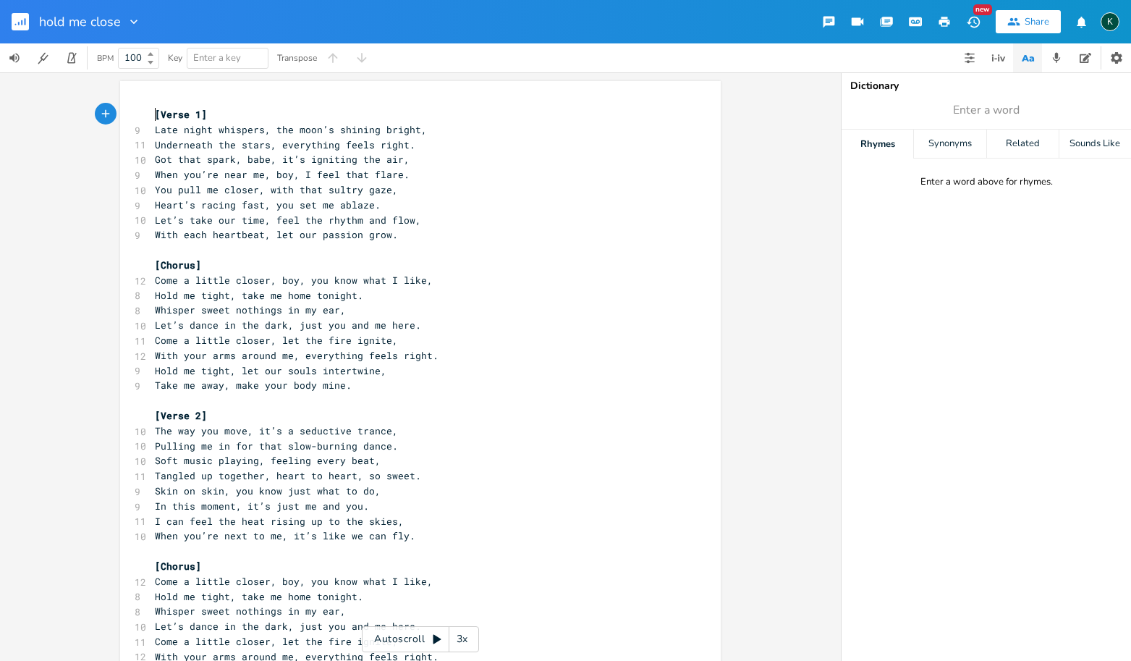
click at [155, 111] on span "[Verse 1]" at bounding box center [181, 114] width 52 height 13
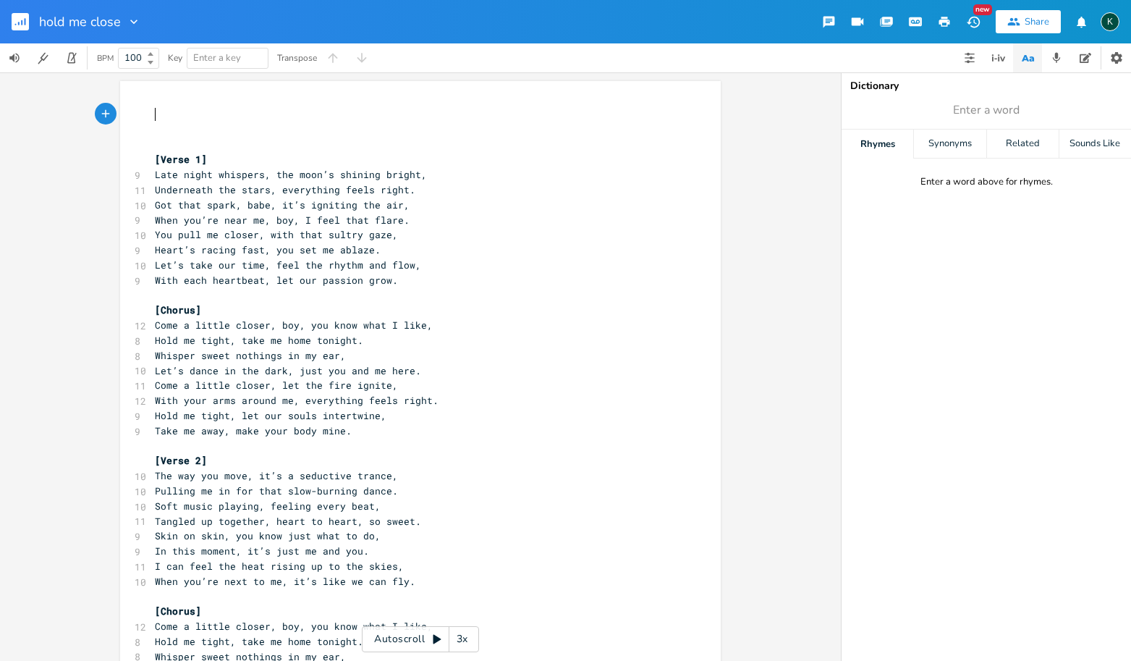
click at [153, 118] on pre "​" at bounding box center [413, 114] width 523 height 15
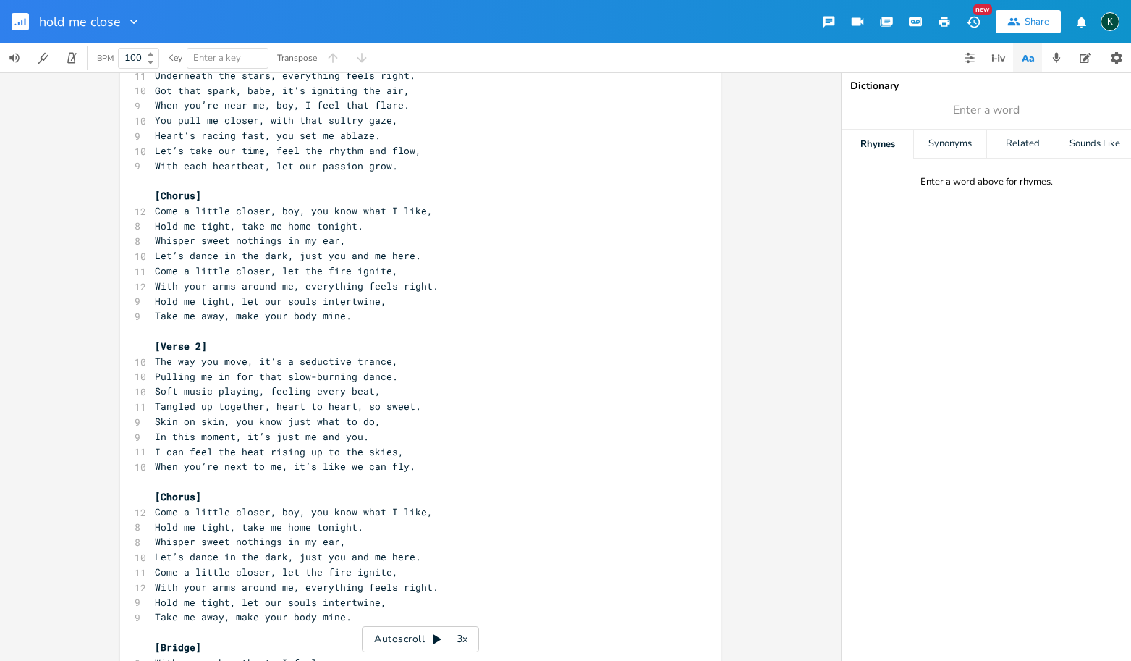
scroll to position [1617, 0]
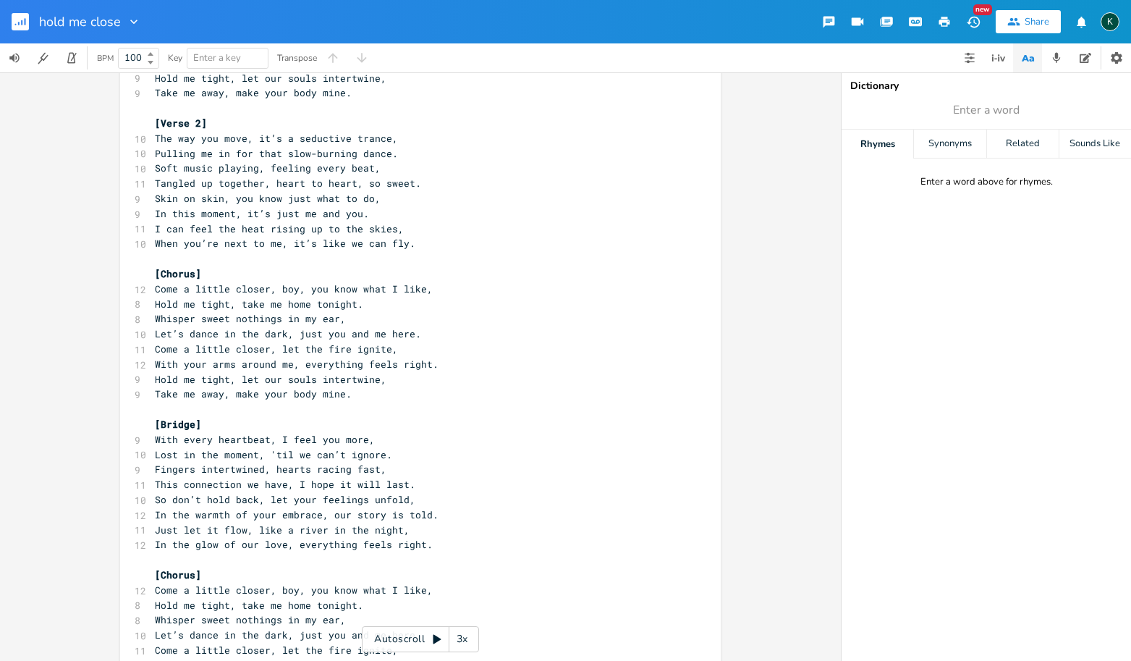
click at [945, 23] on icon "button" at bounding box center [944, 21] width 13 height 13
click at [270, 567] on pre "[Chorus]" at bounding box center [413, 574] width 523 height 15
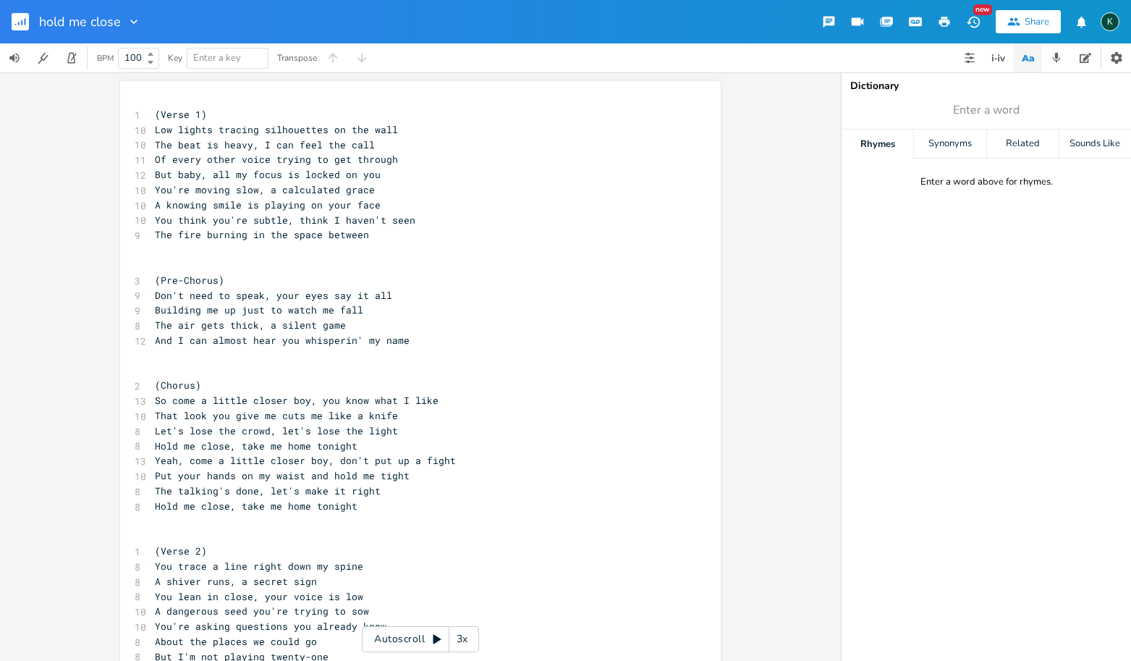
click at [285, 499] on span "Hold me close, take me home tonight" at bounding box center [256, 505] width 203 height 13
click at [498, 393] on pre "So come a little closer boy, you know what I like" at bounding box center [413, 400] width 523 height 15
click at [938, 18] on icon "button" at bounding box center [944, 21] width 13 height 13
click at [230, 424] on span "Let's lose the crowd, let's lose the light" at bounding box center [276, 430] width 243 height 13
click at [176, 248] on pre "​" at bounding box center [413, 249] width 523 height 15
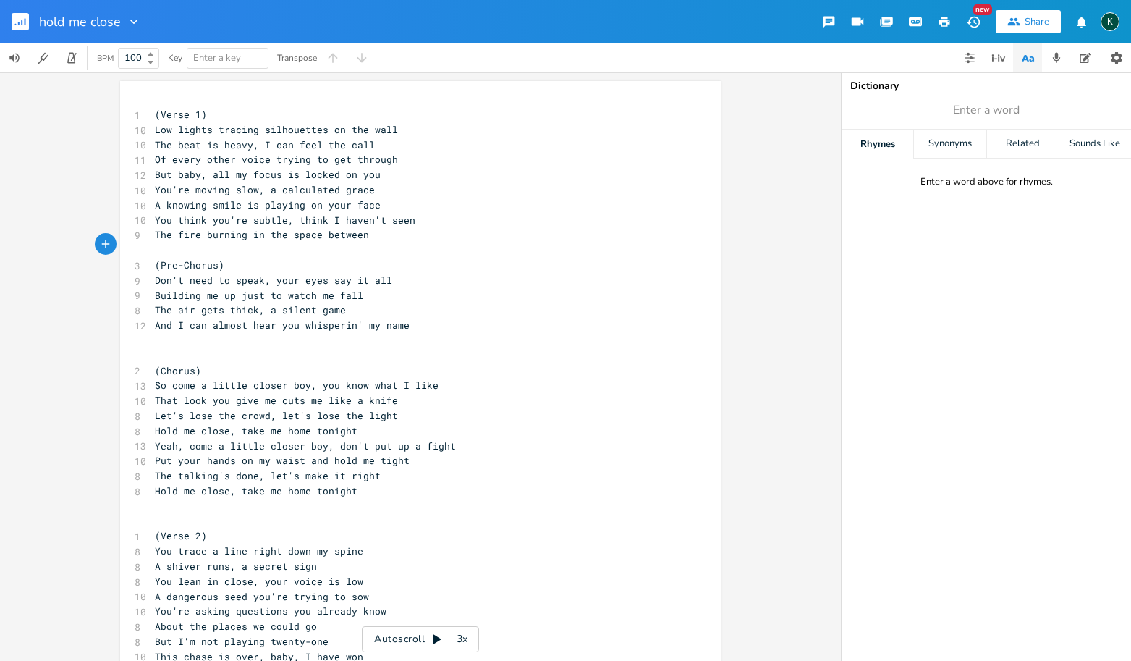
click at [171, 348] on pre "​" at bounding box center [413, 355] width 523 height 15
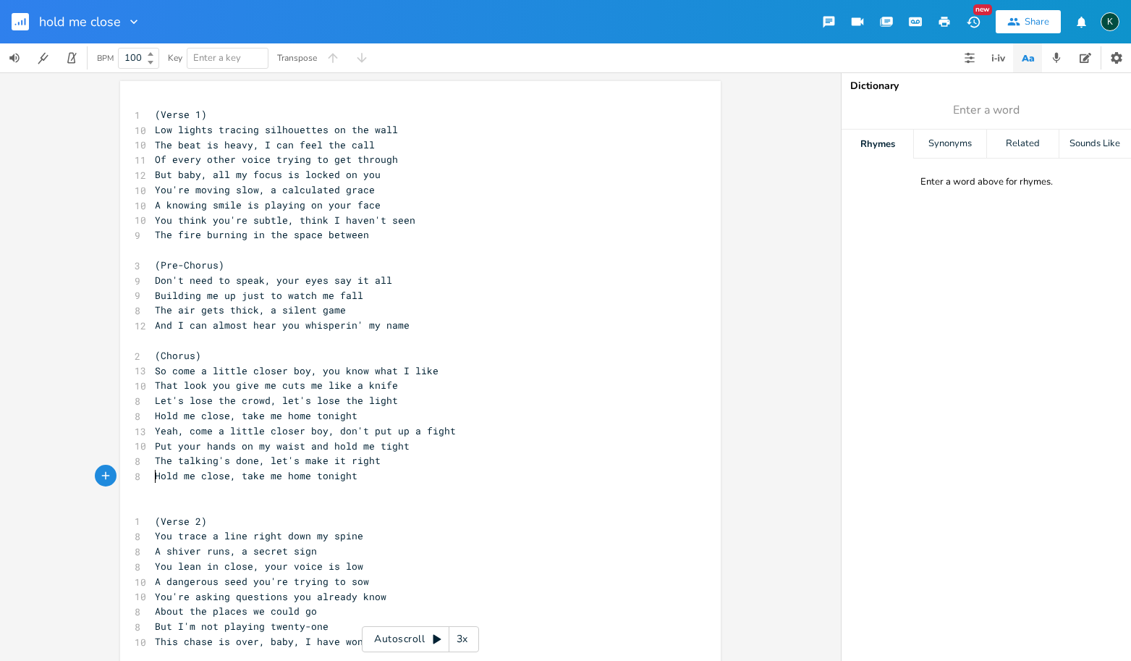
click at [172, 483] on pre "​" at bounding box center [413, 490] width 523 height 15
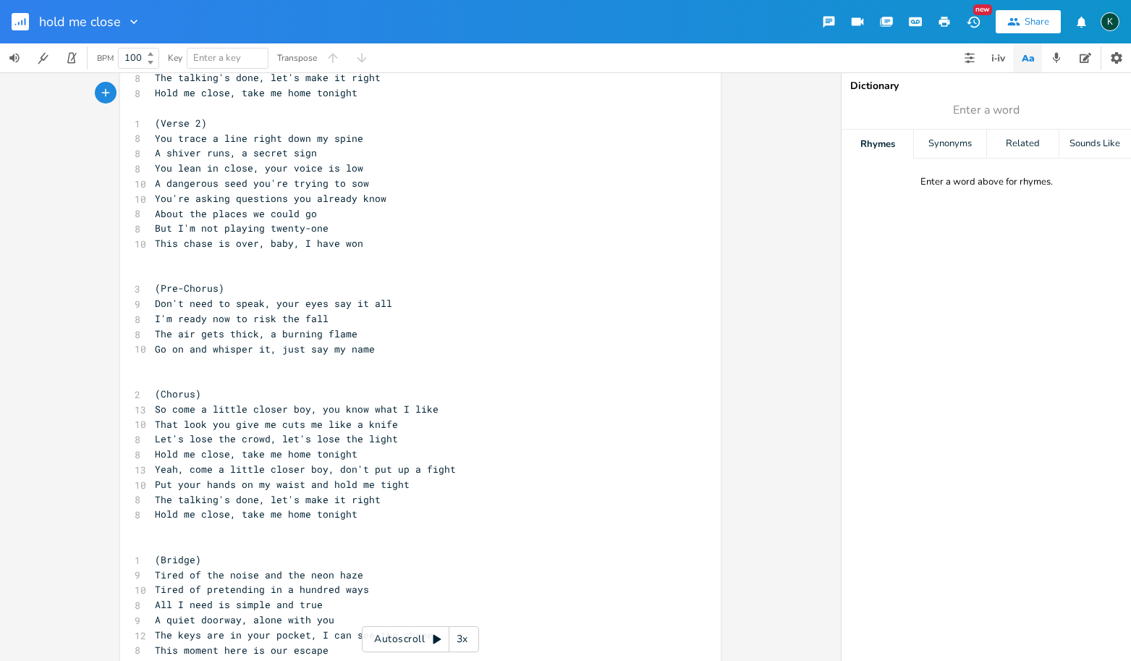
scroll to position [386, 0]
click at [156, 248] on pre "​" at bounding box center [413, 255] width 523 height 15
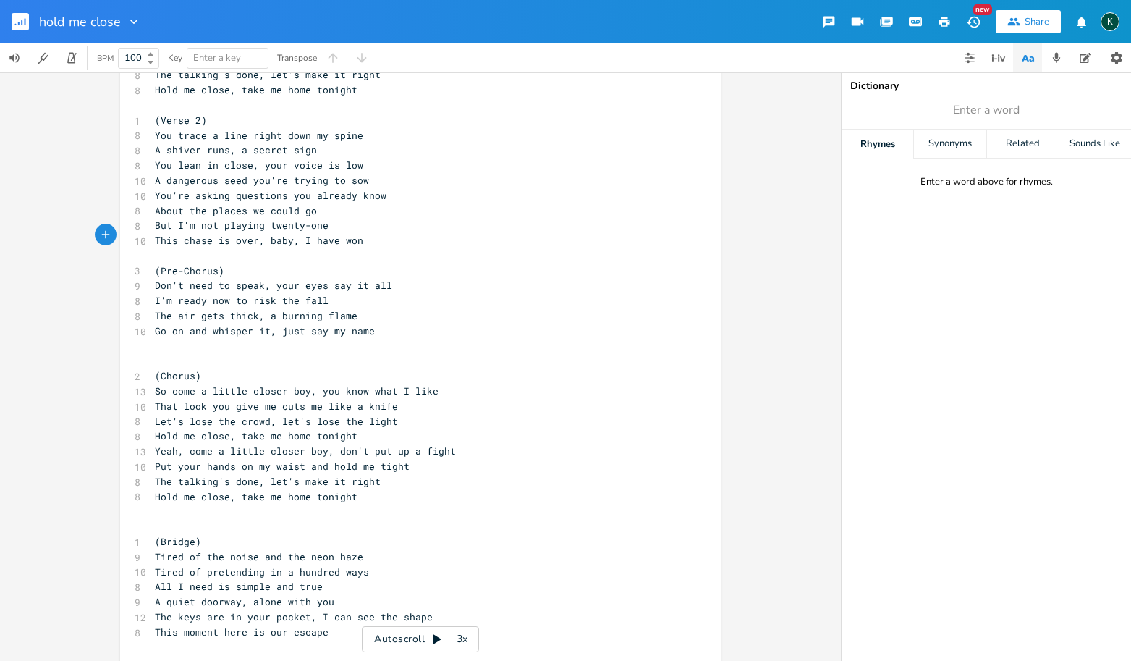
click at [155, 339] on pre "​" at bounding box center [413, 346] width 523 height 15
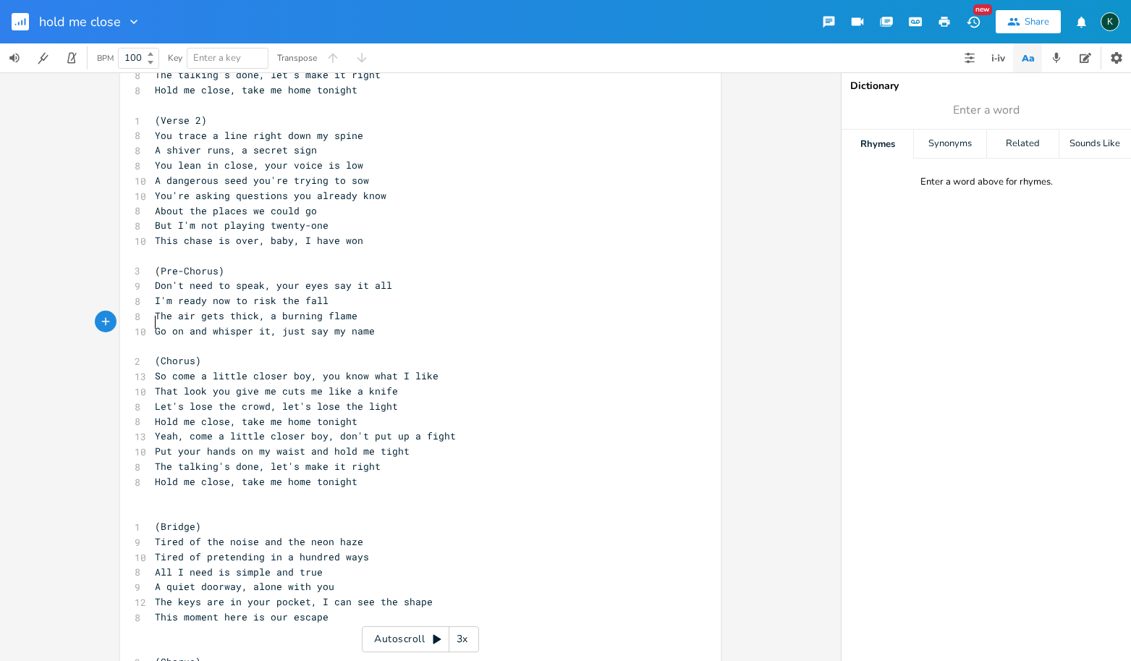
click at [161, 504] on pre "​" at bounding box center [413, 511] width 523 height 15
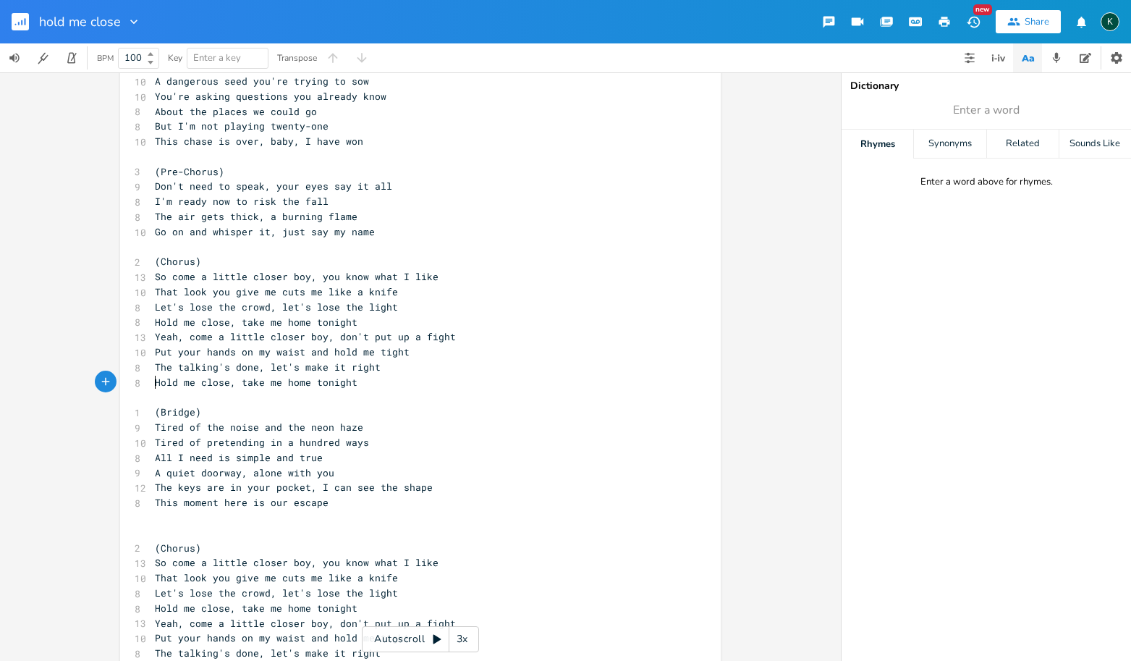
scroll to position [607, 0]
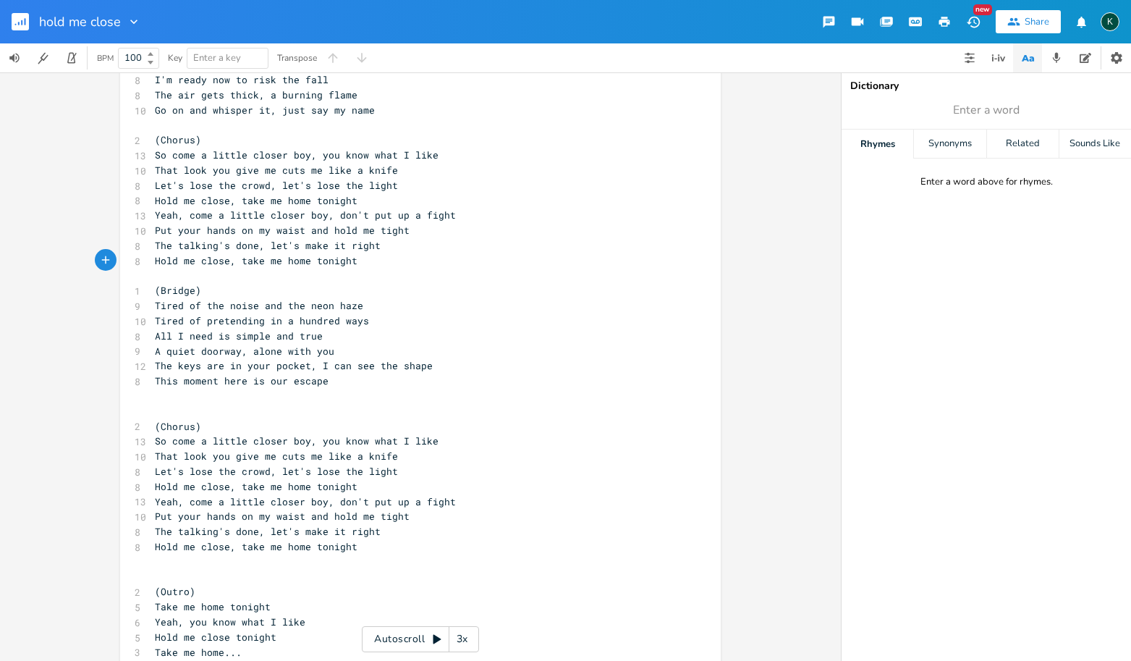
click at [154, 404] on pre "​" at bounding box center [413, 411] width 523 height 15
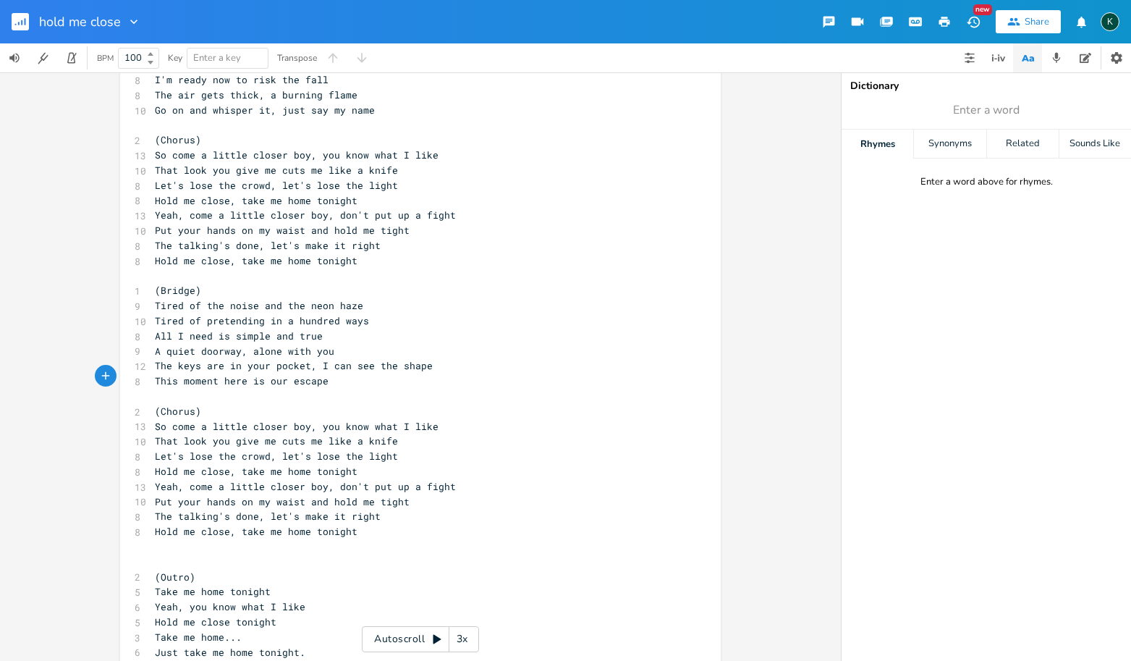
click at [166, 539] on pre "​" at bounding box center [413, 546] width 523 height 15
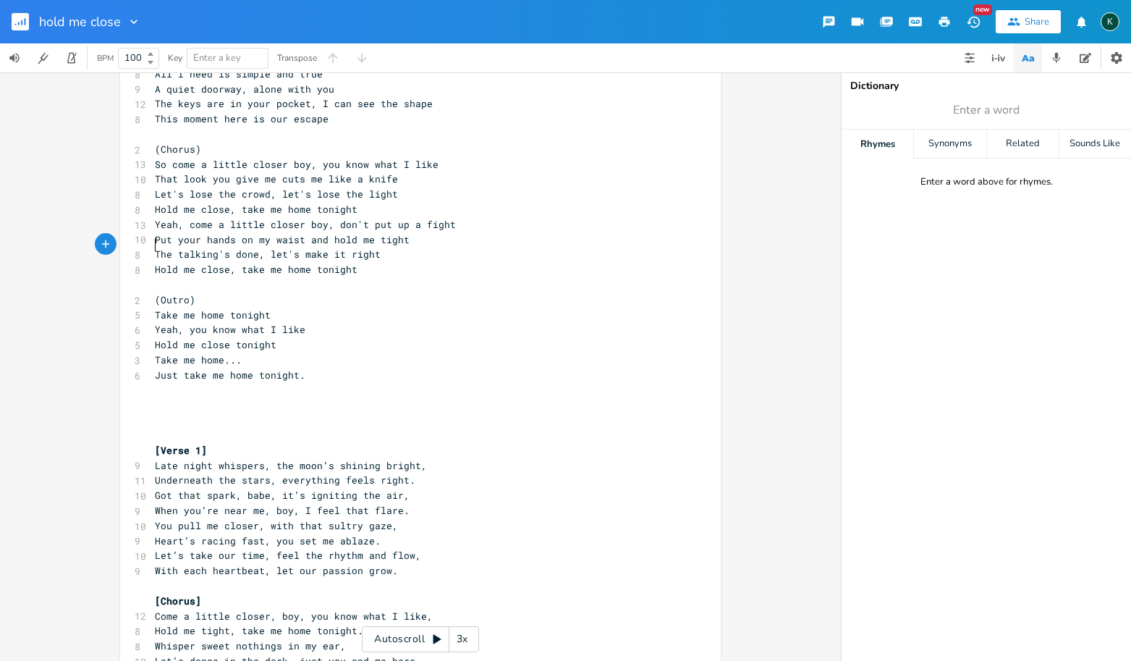
scroll to position [869, 0]
click at [156, 413] on pre "​" at bounding box center [413, 420] width 523 height 15
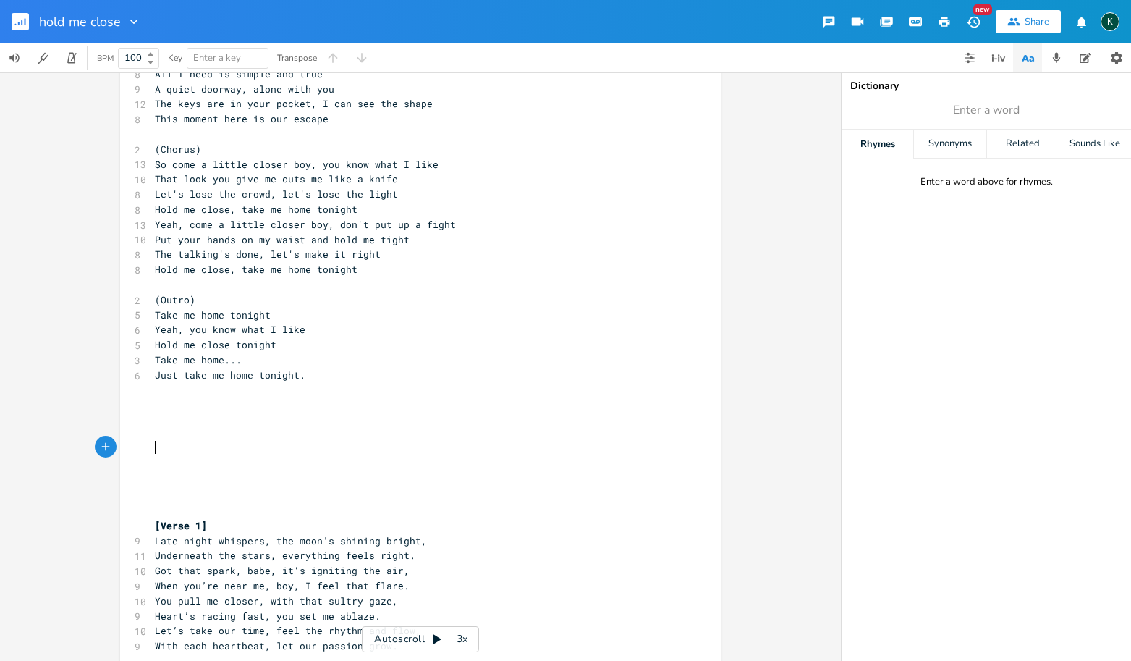
click at [947, 25] on icon "button" at bounding box center [944, 21] width 13 height 13
click at [224, 473] on pre "​" at bounding box center [413, 480] width 523 height 15
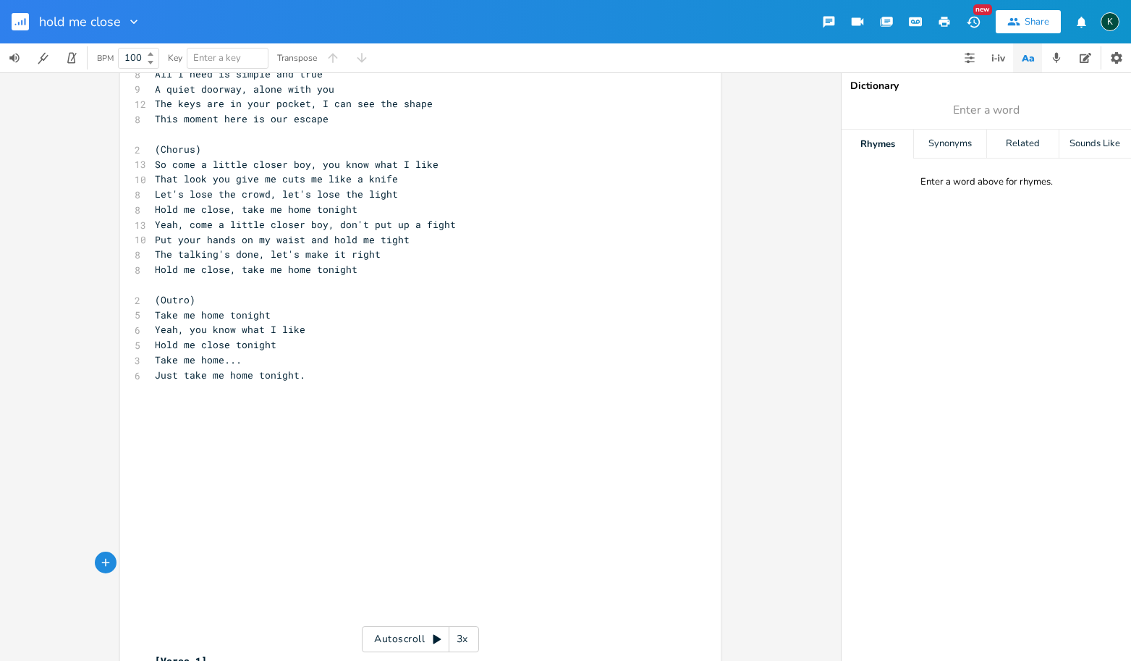
click at [945, 22] on icon "button" at bounding box center [944, 22] width 11 height 10
